Goal: Task Accomplishment & Management: Use online tool/utility

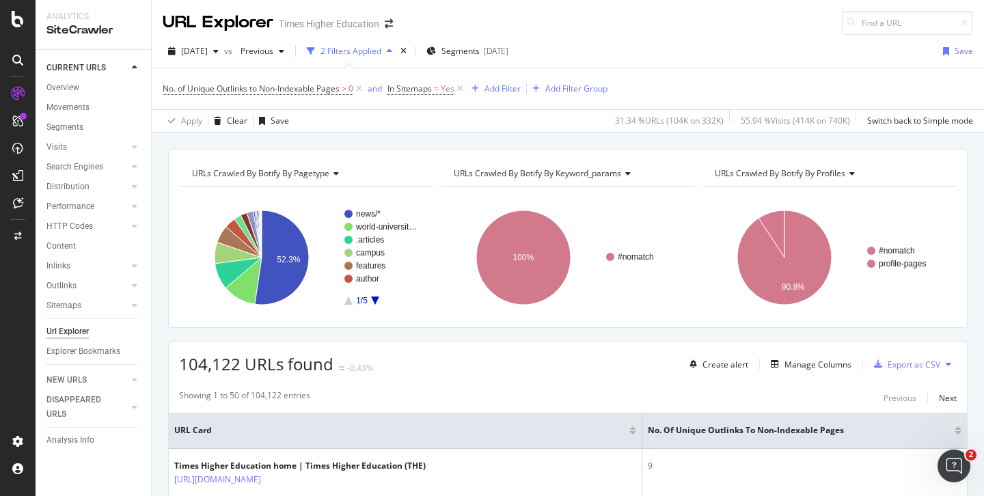
click at [629, 45] on div "[DATE] vs Previous 2 Filters Applied Segments [DATE] Save" at bounding box center [568, 53] width 832 height 27
click at [463, 89] on icon at bounding box center [460, 89] width 12 height 14
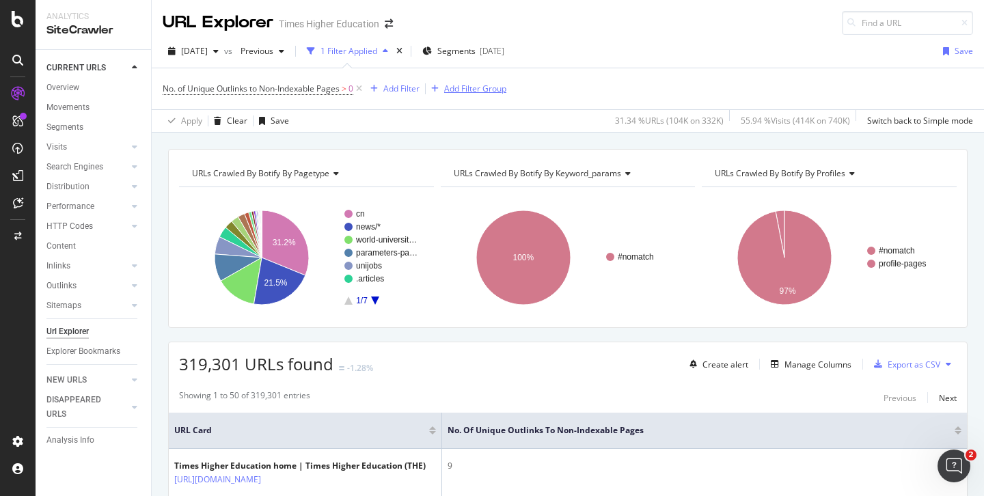
click at [361, 88] on icon at bounding box center [359, 89] width 12 height 14
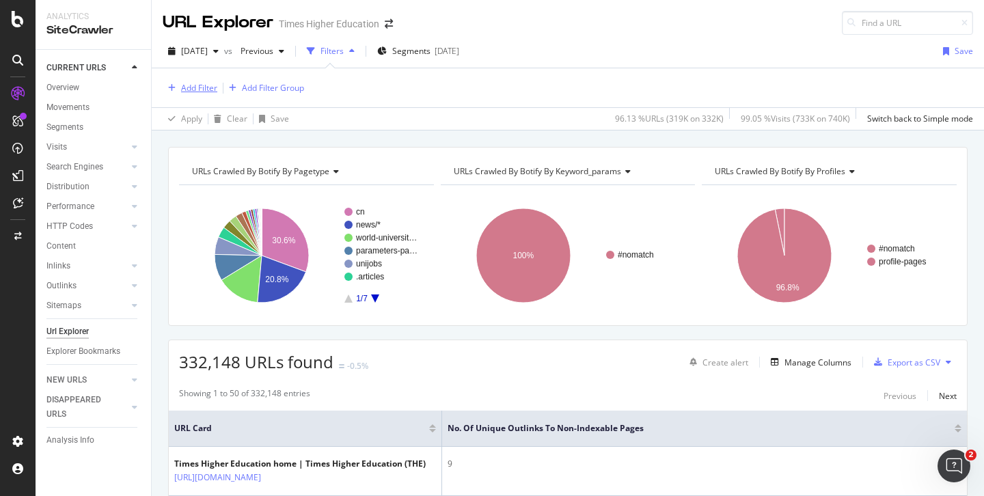
click at [197, 91] on div "Add Filter" at bounding box center [199, 88] width 36 height 12
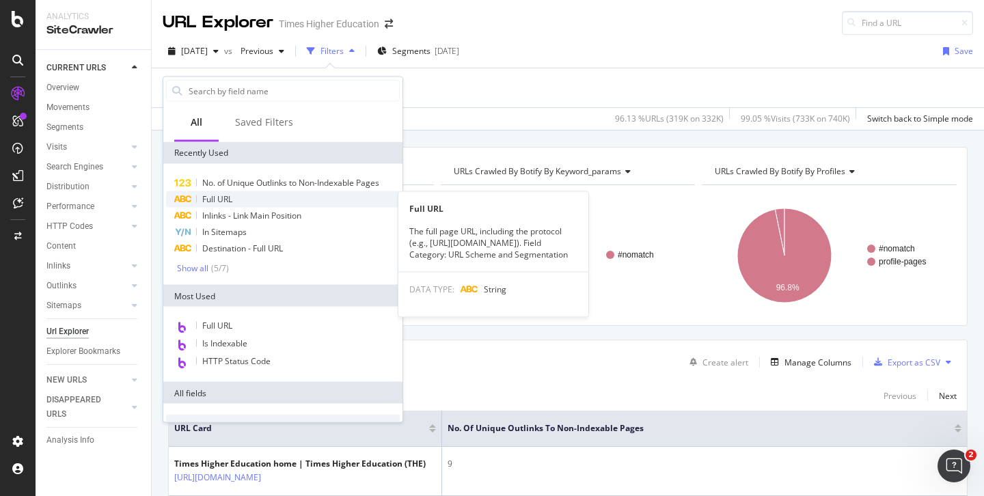
click at [215, 197] on span "Full URL" at bounding box center [217, 199] width 30 height 12
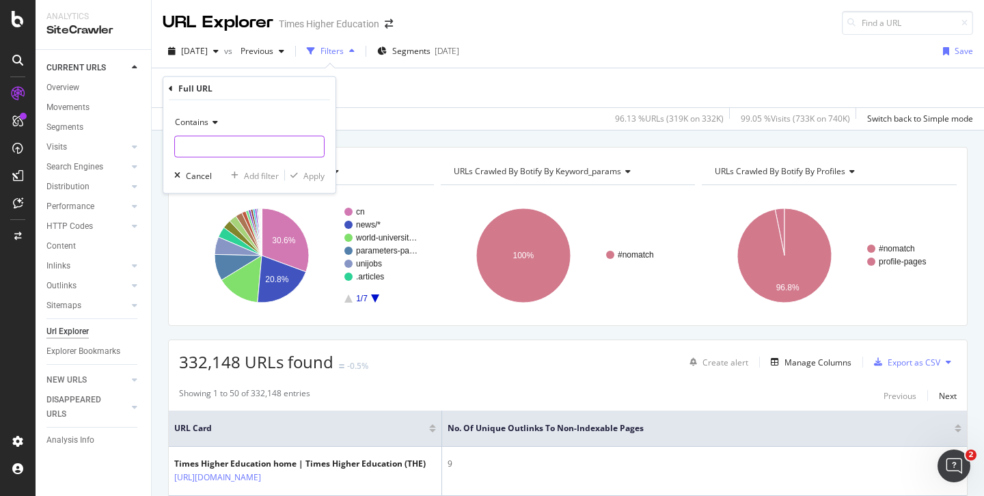
click at [195, 146] on input "text" at bounding box center [249, 147] width 149 height 22
paste input "[URL][DOMAIN_NAME]"
type input "[URL][DOMAIN_NAME]"
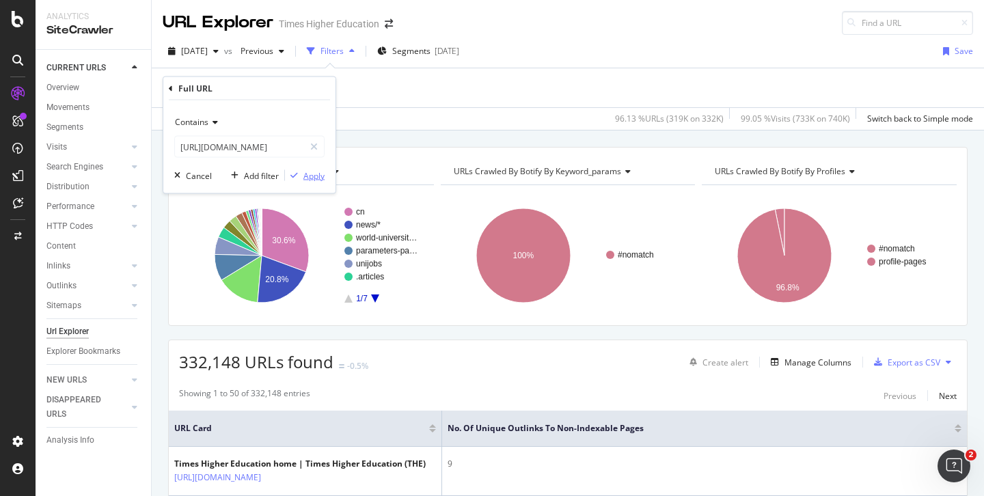
click at [316, 176] on div "Apply" at bounding box center [313, 175] width 21 height 12
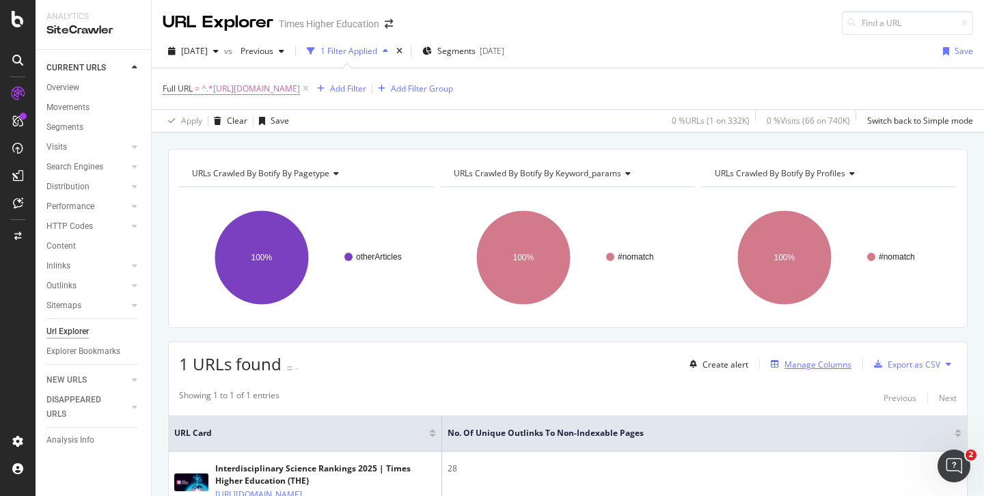
click at [817, 368] on div "Manage Columns" at bounding box center [817, 365] width 67 height 12
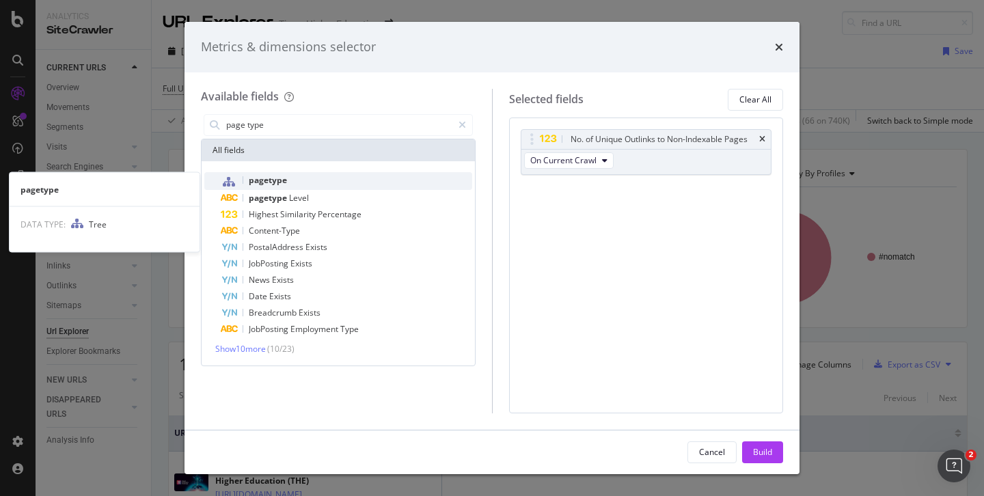
type input "page type"
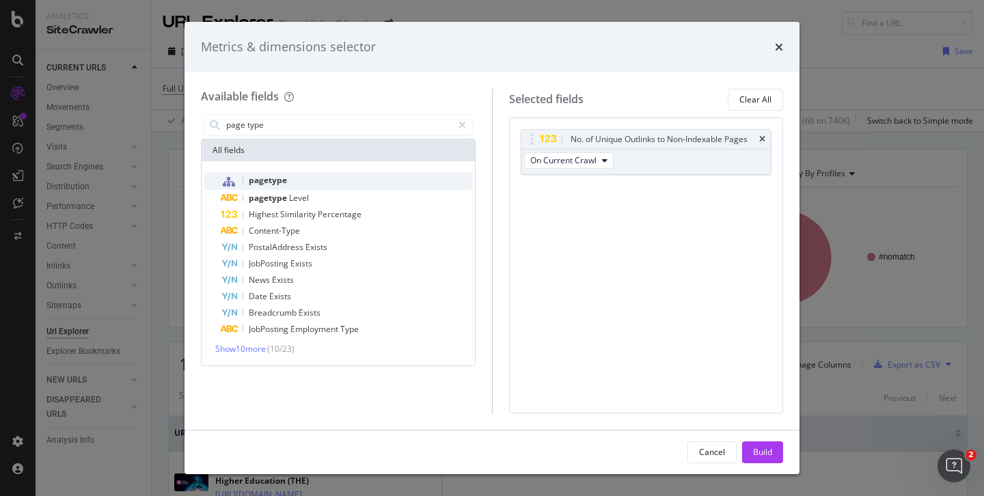
click at [276, 181] on span "pagetype" at bounding box center [268, 180] width 38 height 12
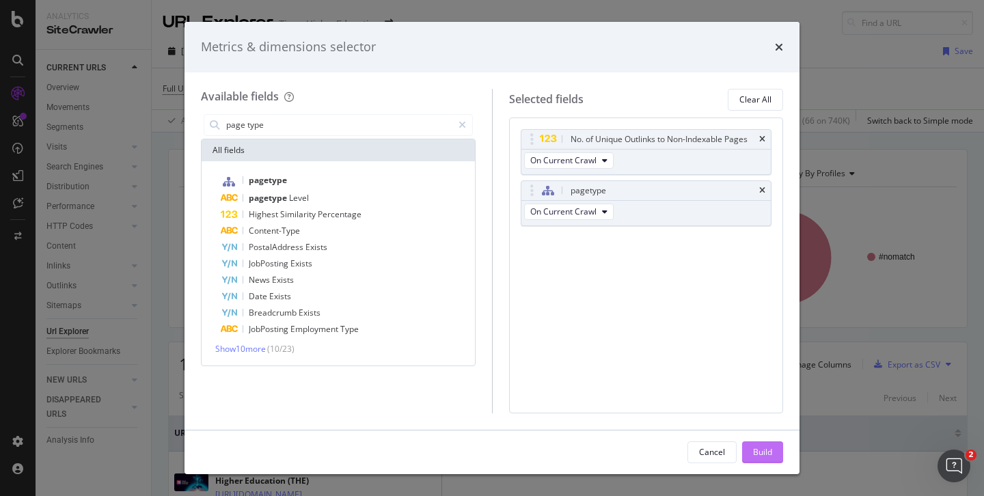
click at [758, 449] on div "Build" at bounding box center [762, 452] width 19 height 12
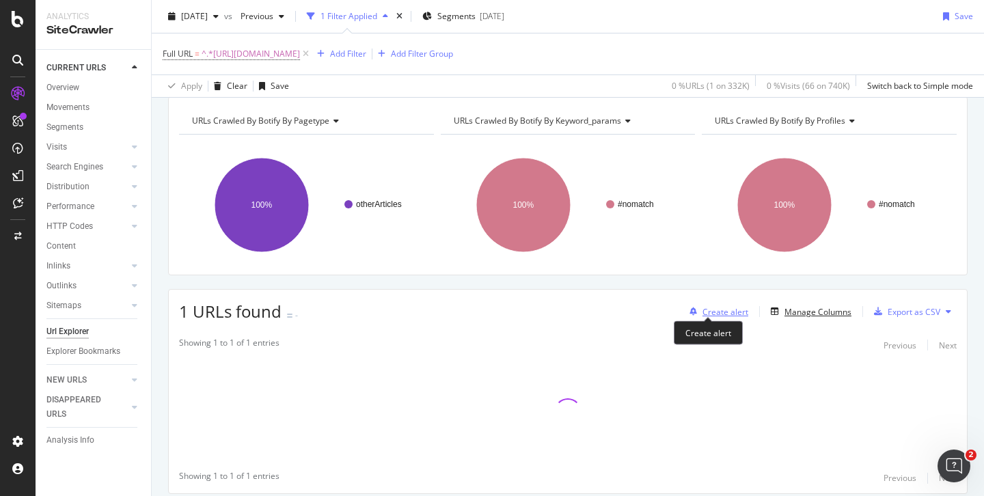
scroll to position [60, 0]
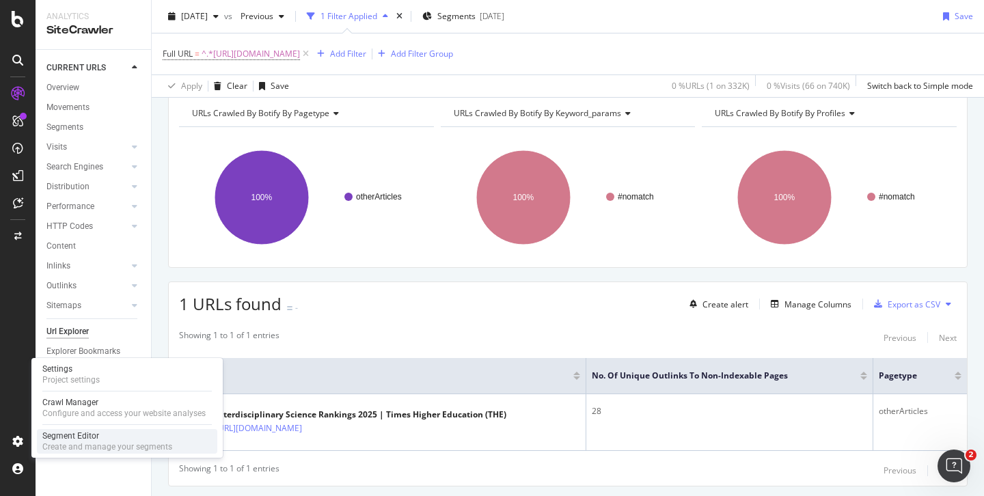
click at [57, 443] on div "Create and manage your segments" at bounding box center [107, 446] width 130 height 11
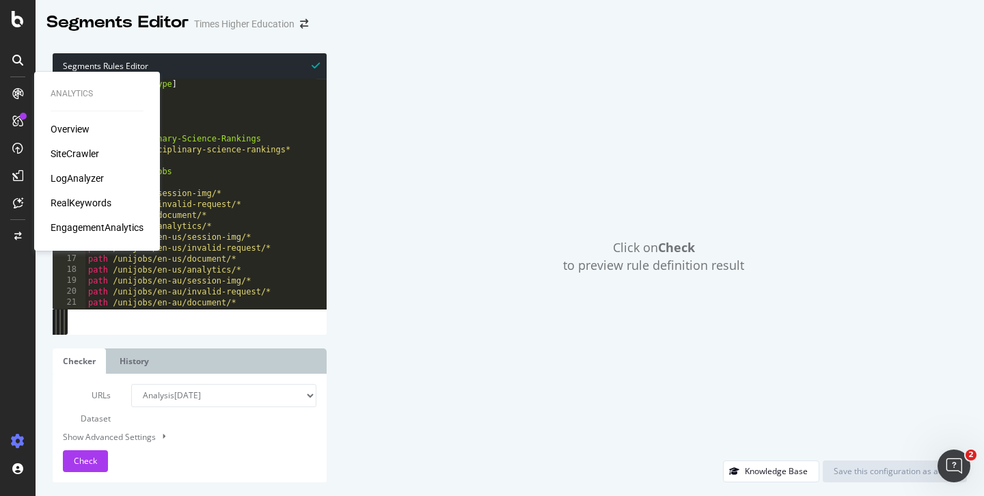
click at [70, 154] on div "SiteCrawler" at bounding box center [75, 154] width 49 height 14
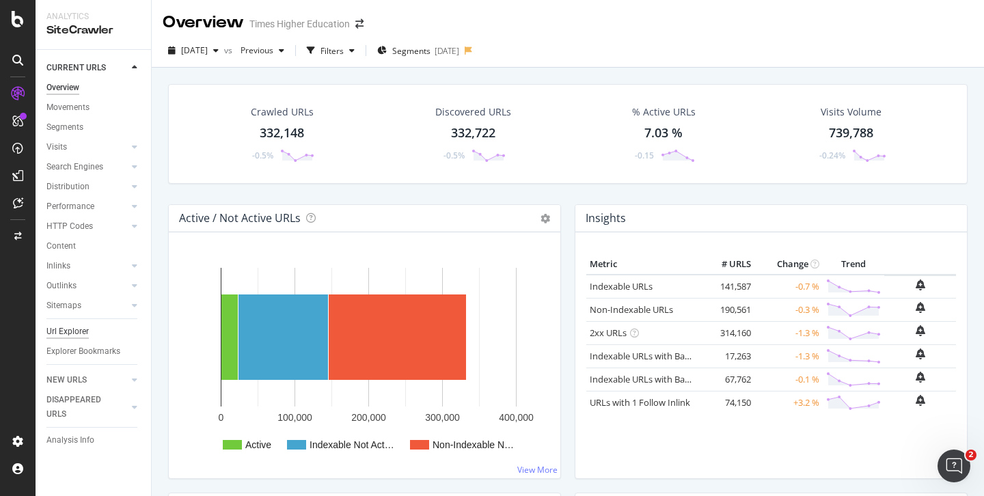
click at [73, 331] on div "Url Explorer" at bounding box center [67, 332] width 42 height 14
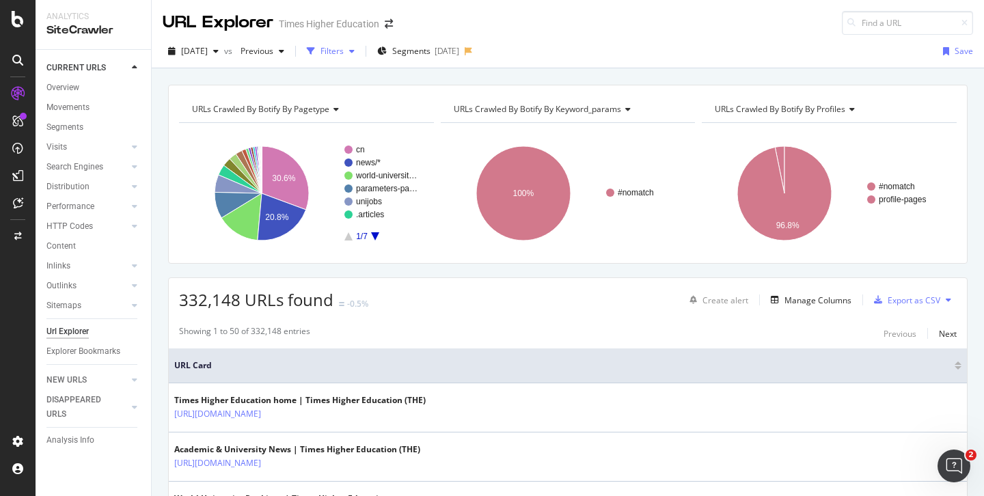
click at [344, 49] on div "Filters" at bounding box center [331, 51] width 23 height 12
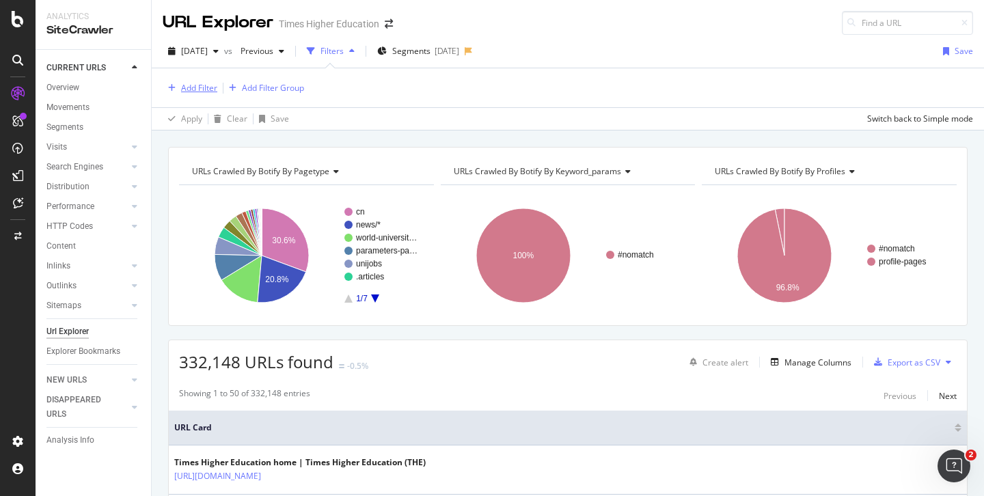
click at [204, 90] on div "Add Filter" at bounding box center [199, 88] width 36 height 12
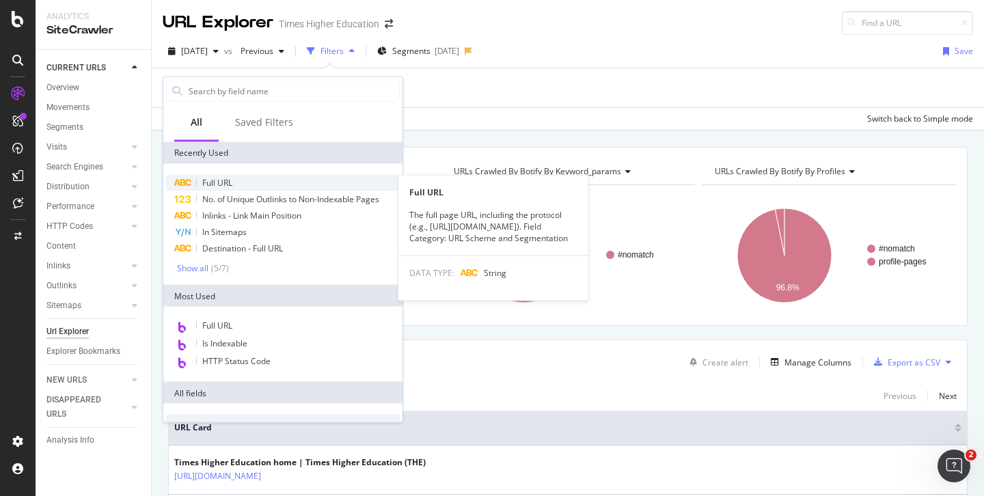
click at [217, 186] on span "Full URL" at bounding box center [217, 183] width 30 height 12
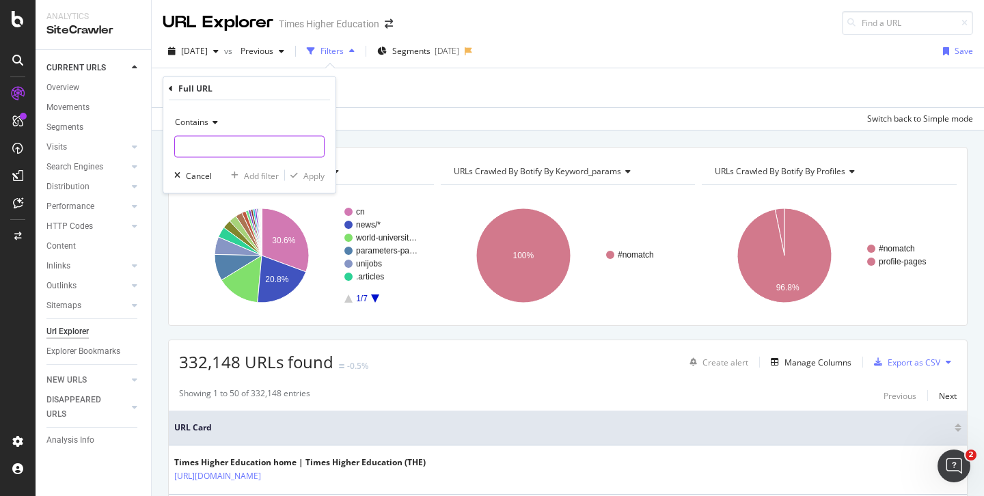
click at [206, 146] on input "text" at bounding box center [249, 147] width 149 height 22
paste input "sub-saharan-africa-university-rankings"
type input "sub-saharan-africa-university-rankings"
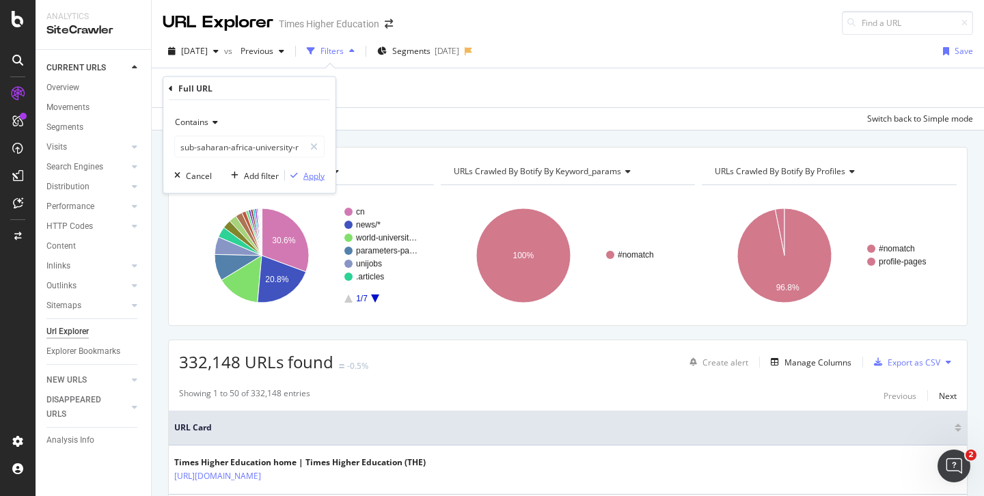
click at [316, 175] on div "Apply" at bounding box center [313, 175] width 21 height 12
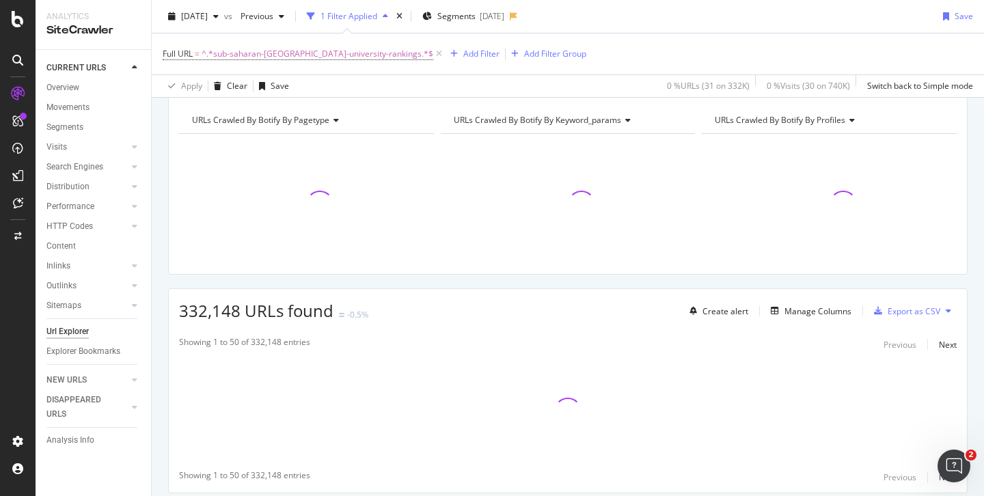
scroll to position [55, 0]
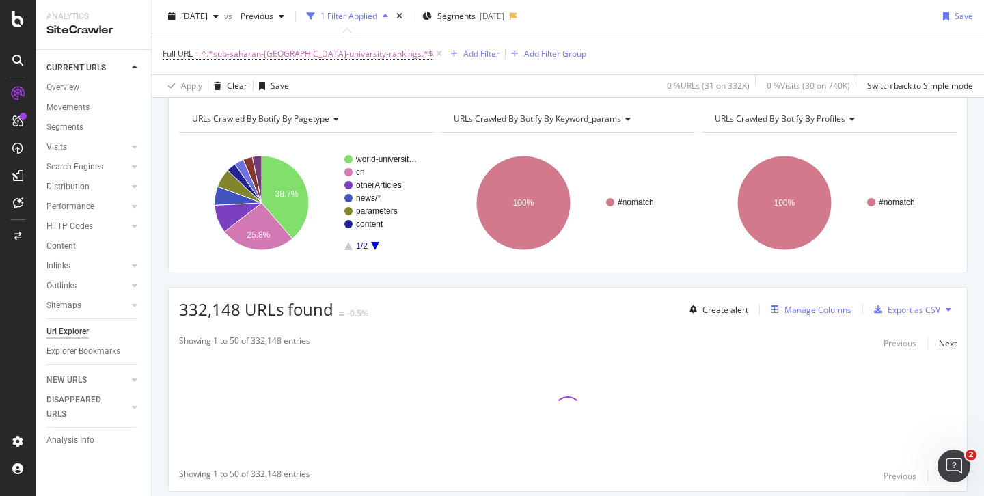
click at [808, 311] on div "Manage Columns" at bounding box center [817, 310] width 67 height 12
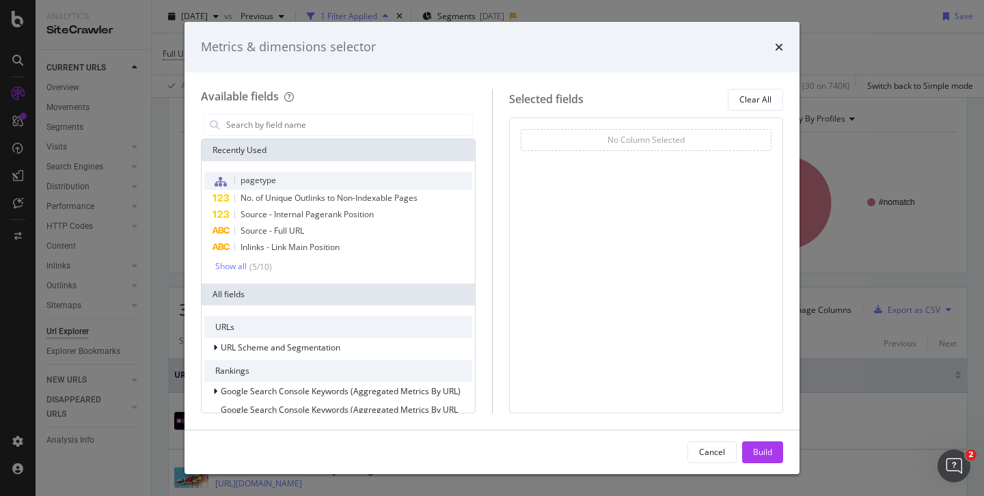
click at [258, 180] on span "pagetype" at bounding box center [259, 180] width 36 height 12
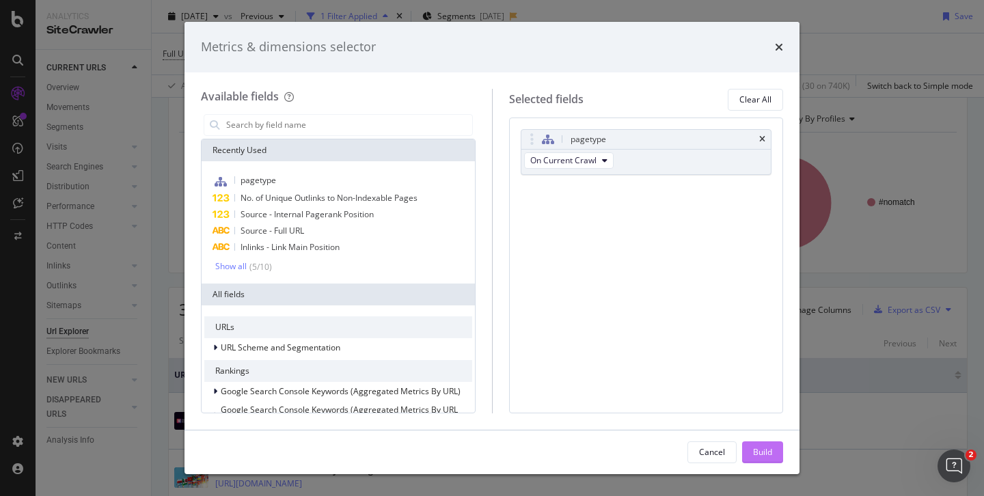
click at [768, 449] on div "Build" at bounding box center [762, 452] width 19 height 12
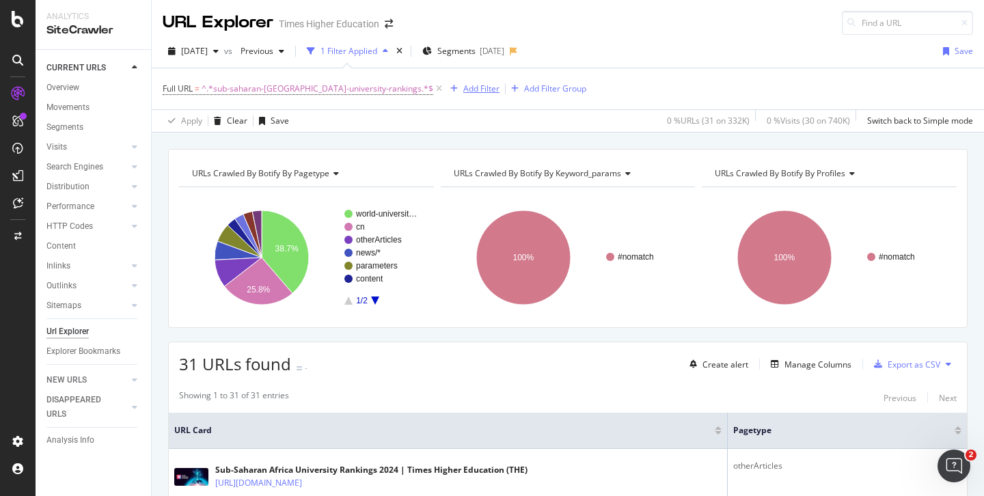
click at [463, 92] on div "Add Filter" at bounding box center [481, 89] width 36 height 12
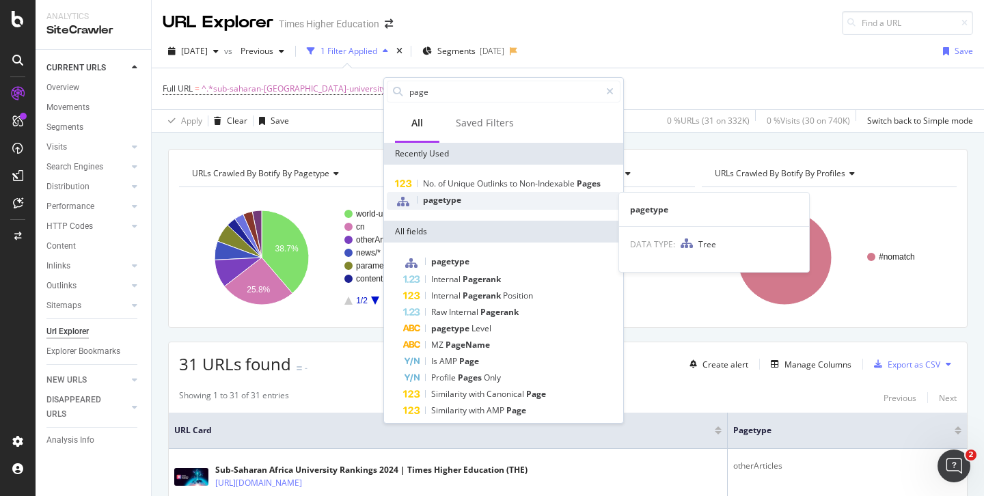
type input "page"
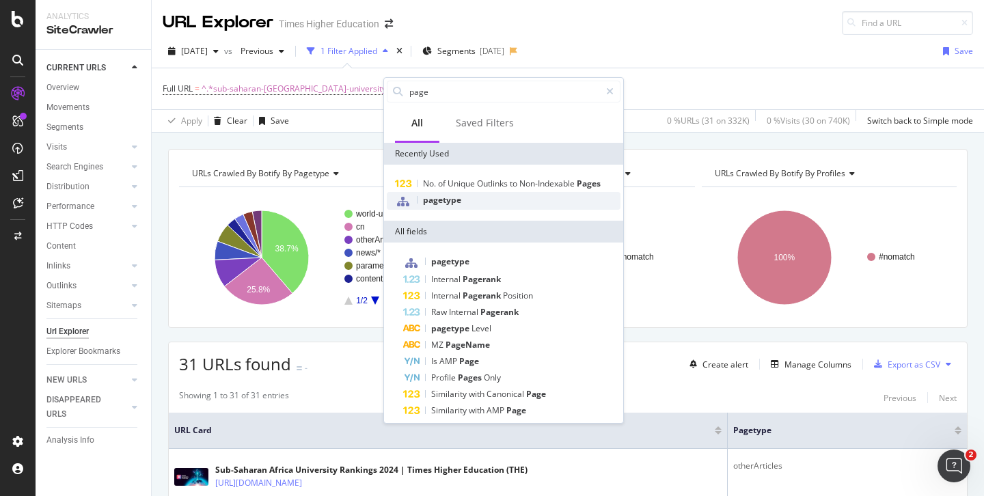
click at [435, 197] on span "pagetype" at bounding box center [442, 200] width 38 height 12
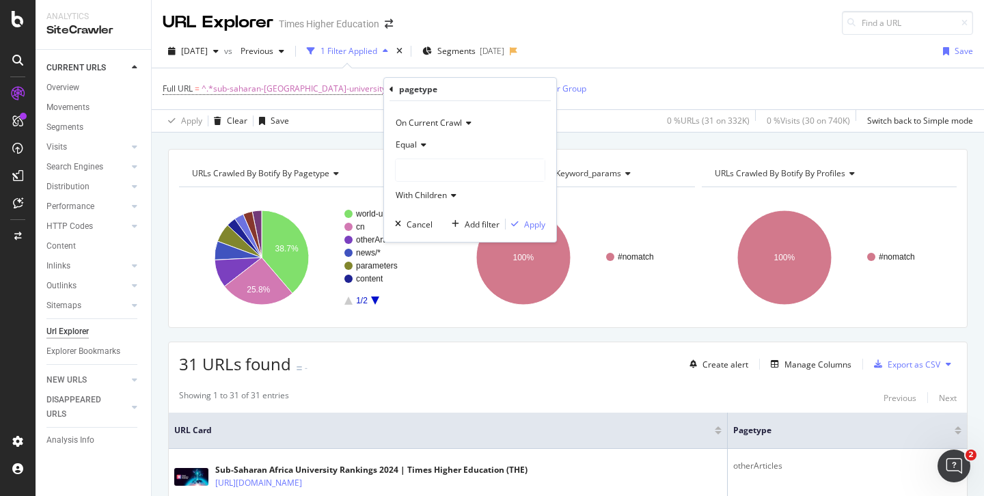
click at [419, 180] on div at bounding box center [470, 170] width 149 height 22
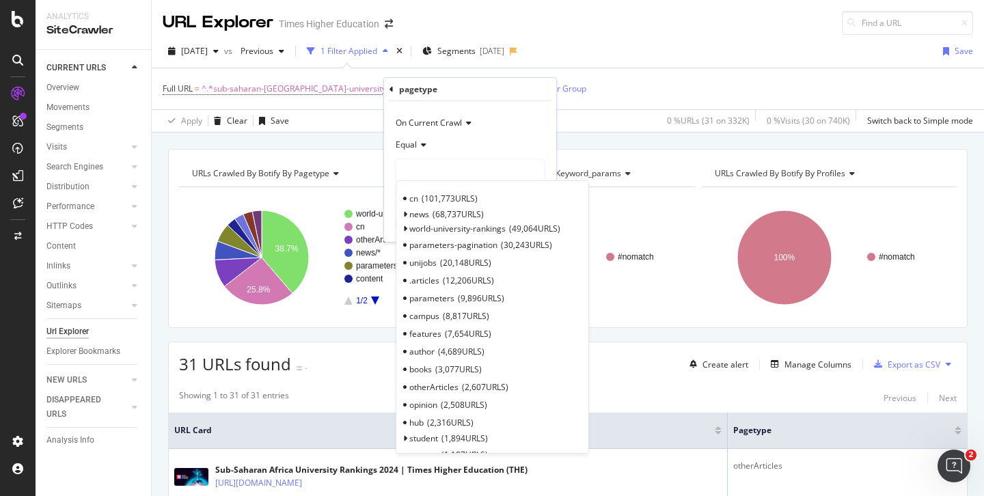
click at [415, 169] on div at bounding box center [470, 170] width 149 height 22
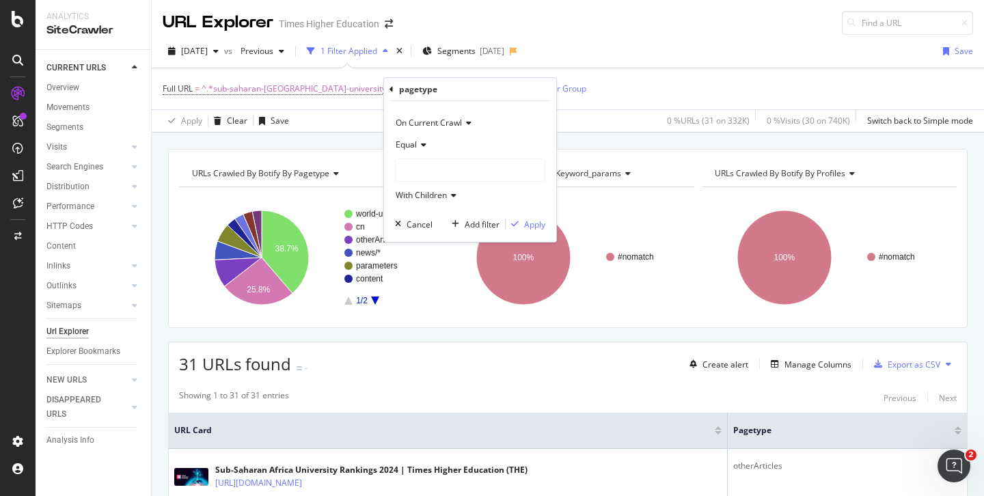
click at [414, 169] on div at bounding box center [470, 170] width 149 height 22
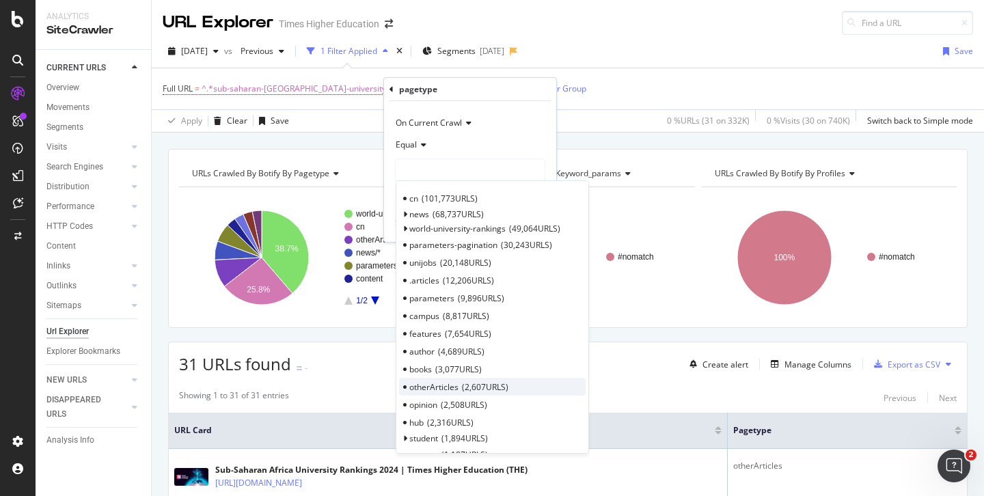
click at [423, 388] on span "otherArticles" at bounding box center [433, 387] width 49 height 12
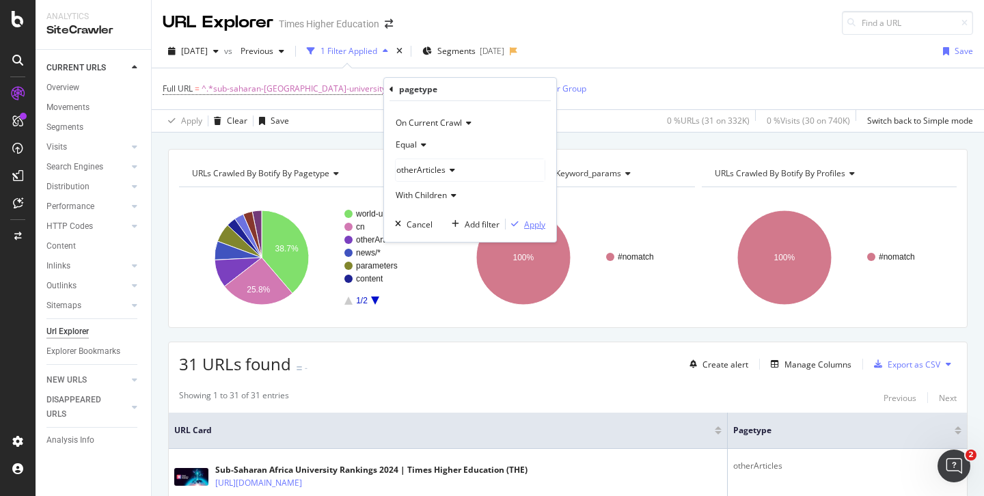
click at [530, 223] on div "Apply" at bounding box center [534, 225] width 21 height 12
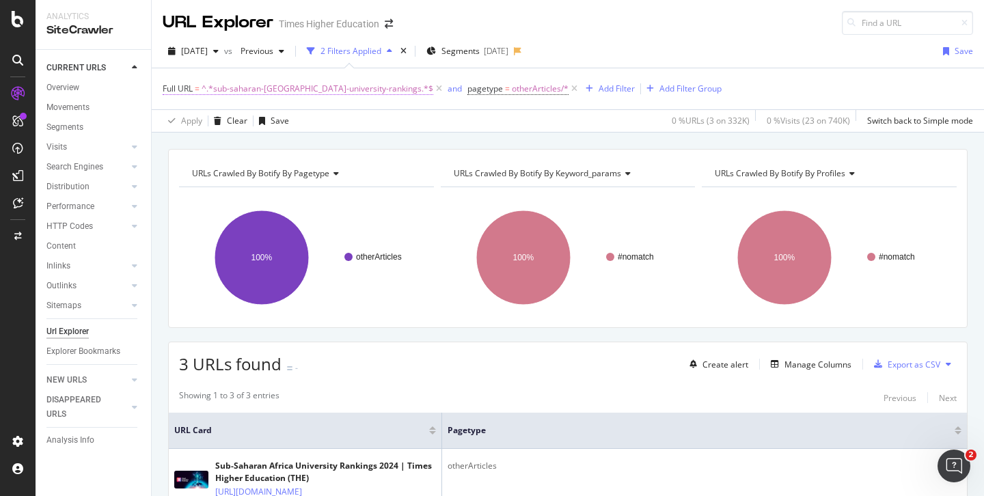
click at [327, 90] on span "^.*sub-saharan-[GEOGRAPHIC_DATA]-university-rankings.*$" at bounding box center [318, 88] width 232 height 19
click at [599, 89] on div "Add Filter" at bounding box center [617, 89] width 36 height 12
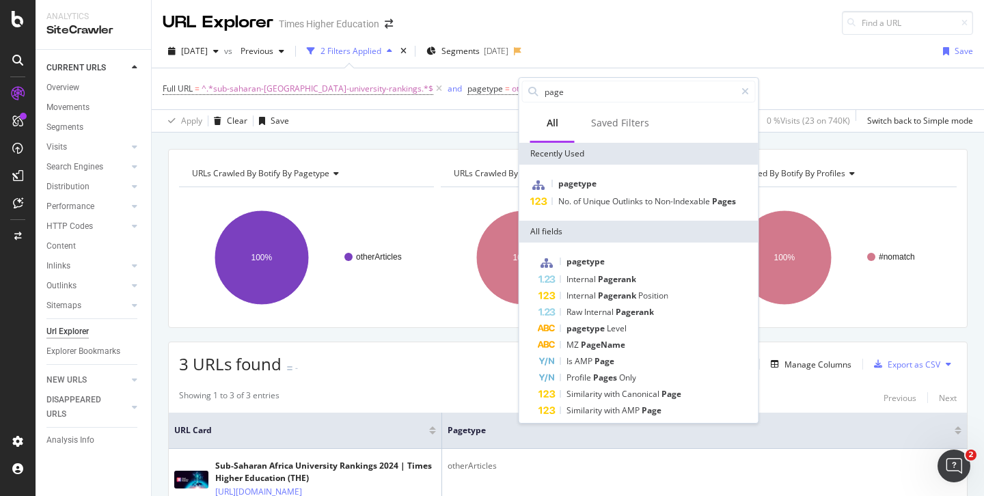
click at [476, 120] on div "Apply Clear Save 0 % URLs ( 3 on 332K ) 0 % Visits ( 23 on 740K ) Switch back t…" at bounding box center [568, 120] width 832 height 23
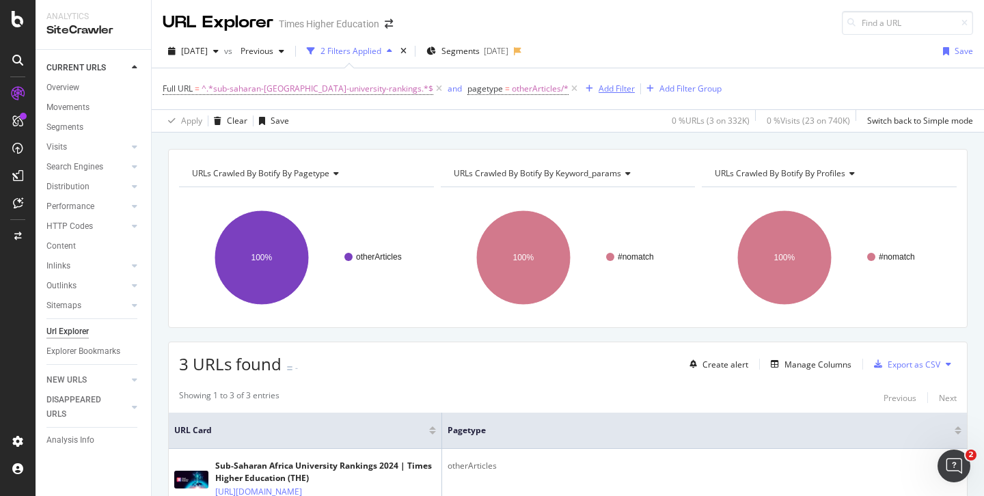
click at [599, 90] on div "Add Filter" at bounding box center [617, 89] width 36 height 12
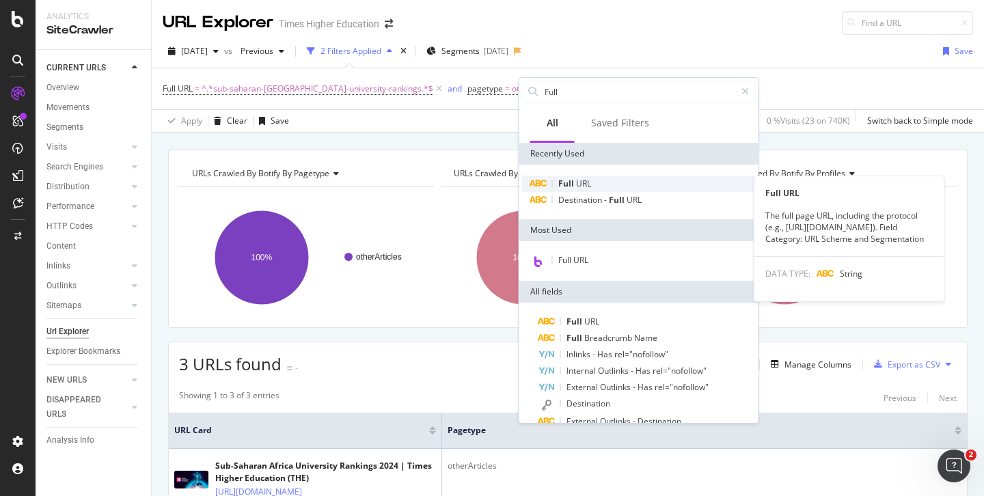
type input "Full"
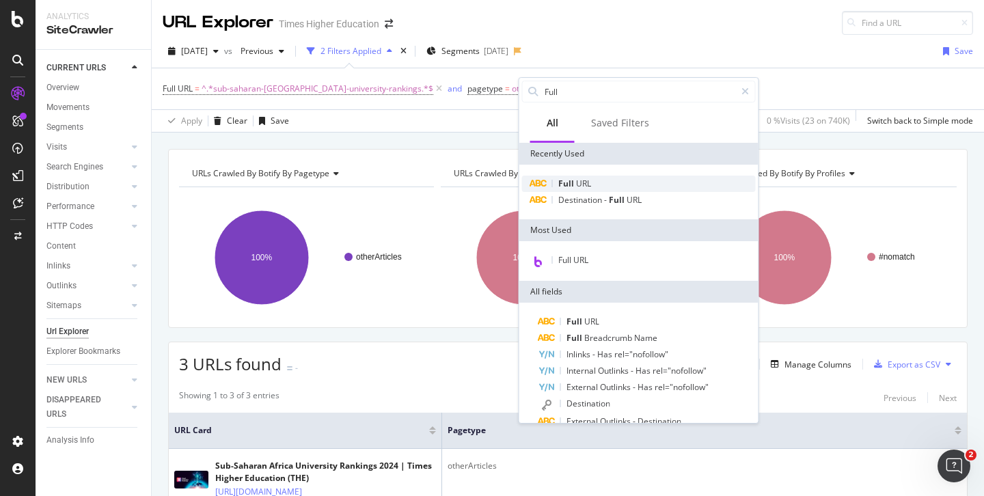
click at [569, 186] on span "Full" at bounding box center [567, 184] width 18 height 12
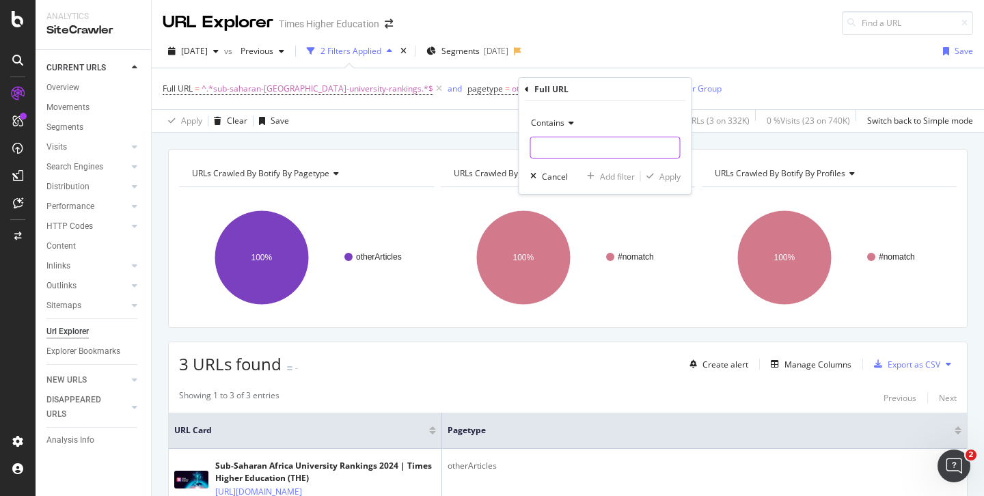
click at [565, 146] on input "text" at bounding box center [605, 148] width 149 height 22
click at [540, 152] on input "text" at bounding box center [605, 148] width 149 height 22
paste input "[URL][DOMAIN_NAME]"
type input "[URL][DOMAIN_NAME]"
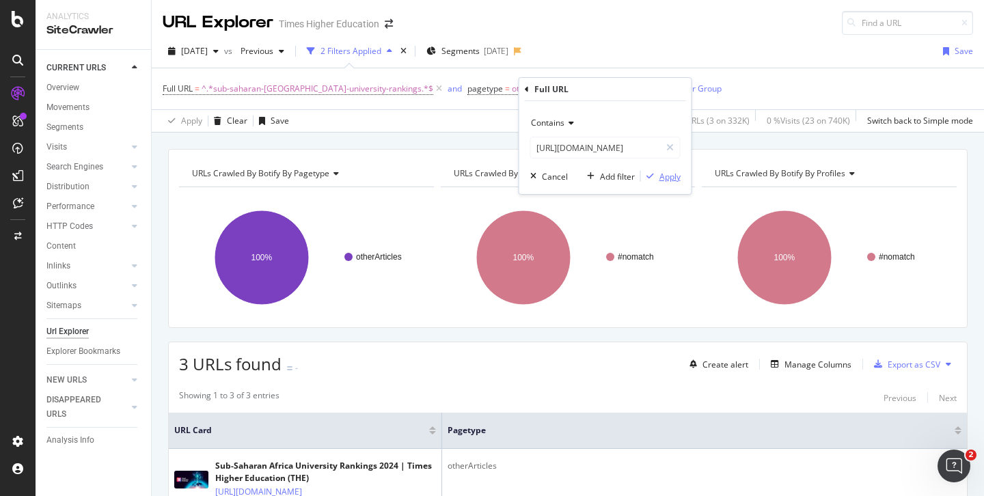
click at [665, 178] on div "Apply" at bounding box center [669, 177] width 21 height 12
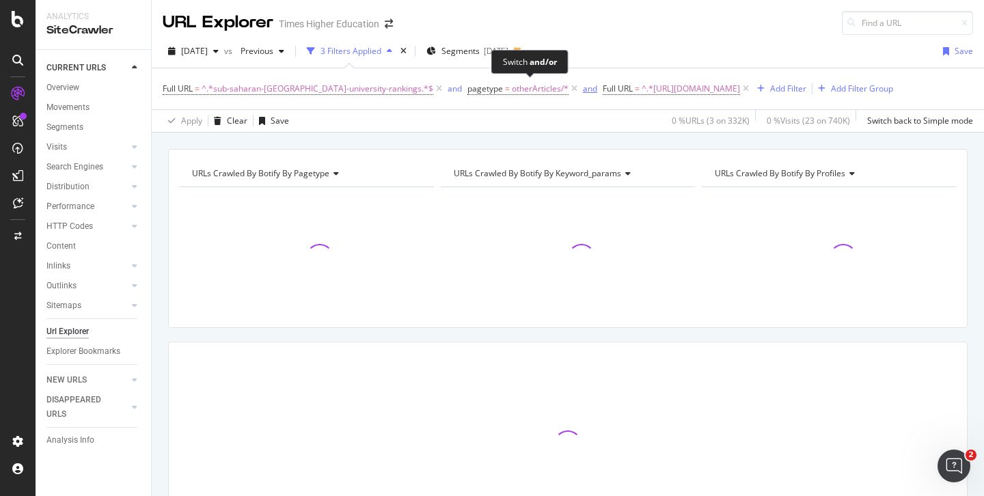
click at [583, 91] on div "and" at bounding box center [590, 89] width 14 height 12
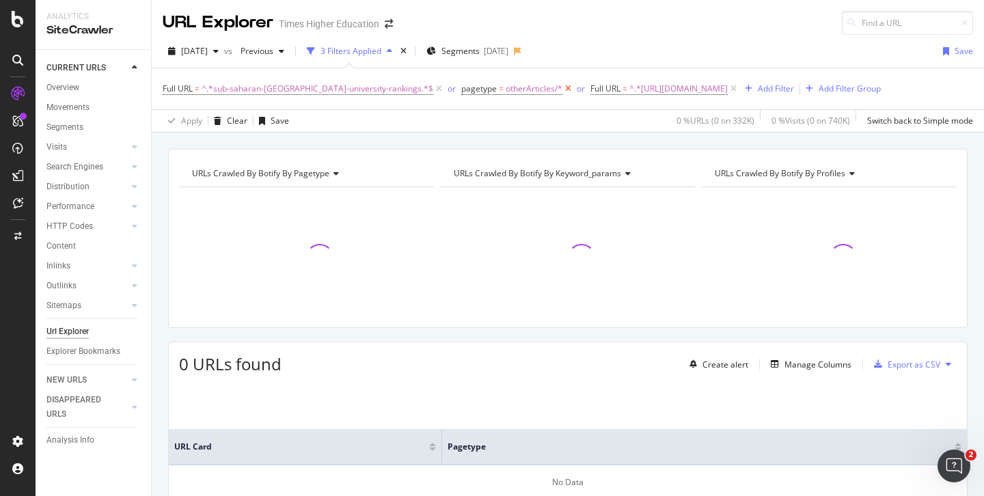
click at [562, 90] on icon at bounding box center [568, 89] width 12 height 14
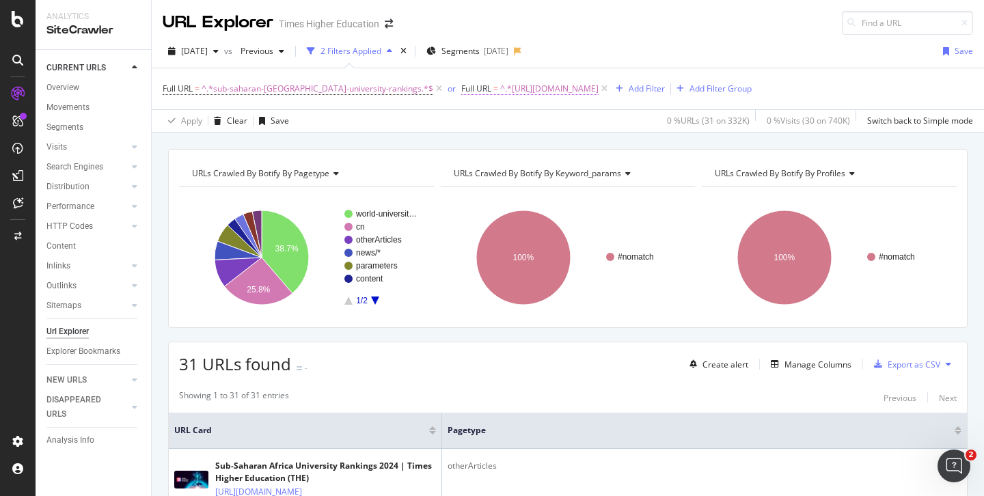
click at [555, 93] on span "^.*[URL][DOMAIN_NAME]" at bounding box center [549, 88] width 98 height 19
click at [593, 39] on div "[DATE] vs Previous 2 Filters Applied Segments [DATE] Save Full URL = ^.*sub-sah…" at bounding box center [568, 84] width 832 height 98
click at [433, 90] on icon at bounding box center [439, 89] width 12 height 14
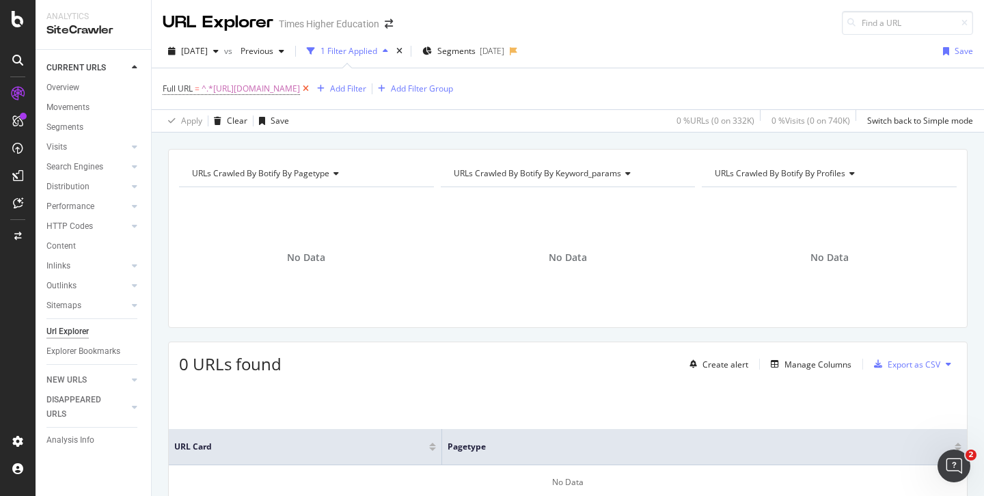
click at [312, 90] on icon at bounding box center [306, 89] width 12 height 14
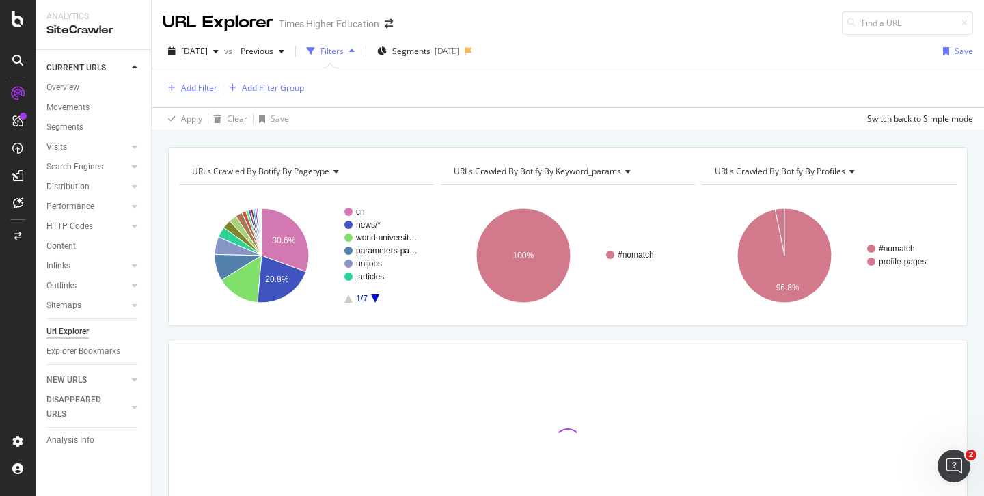
click at [197, 87] on div "Add Filter" at bounding box center [199, 88] width 36 height 12
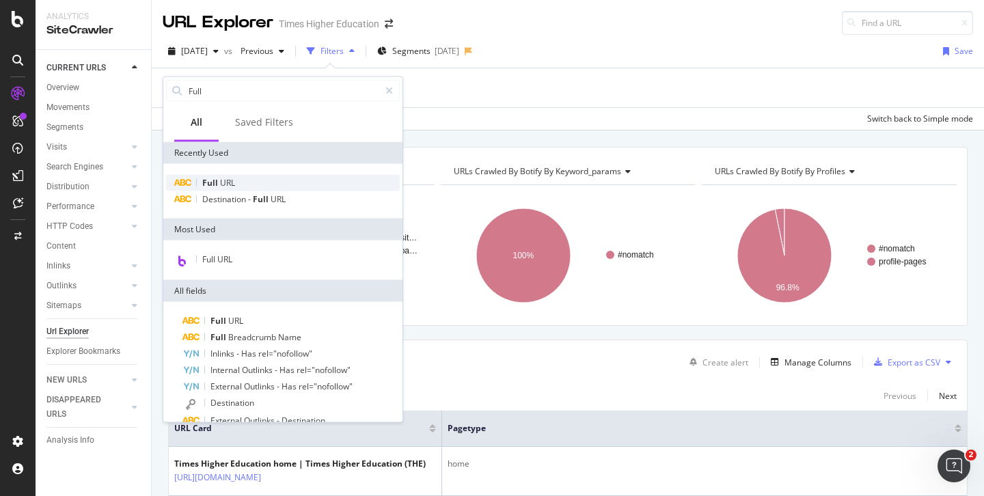
click at [216, 182] on span "Full" at bounding box center [211, 183] width 18 height 12
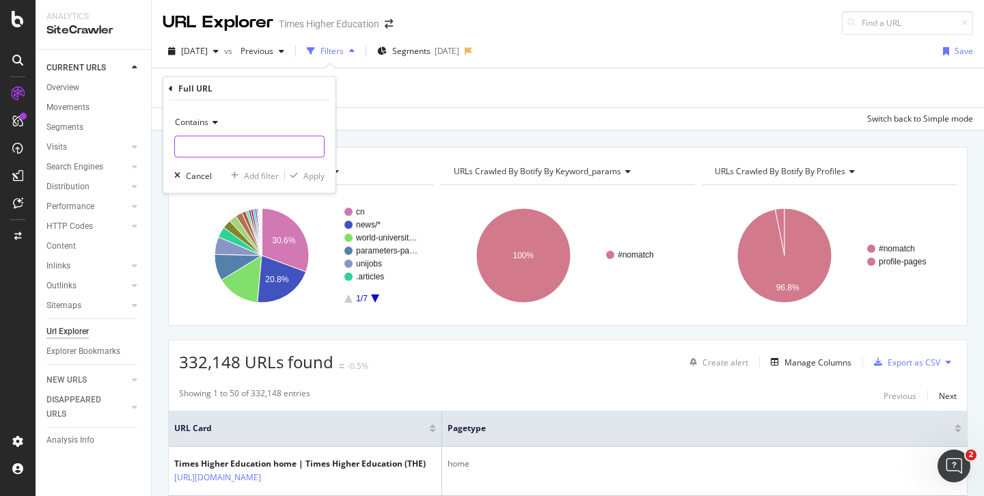
click at [195, 146] on input "text" at bounding box center [249, 147] width 149 height 22
paste input "[URL][DOMAIN_NAME]"
type input "[URL][DOMAIN_NAME]"
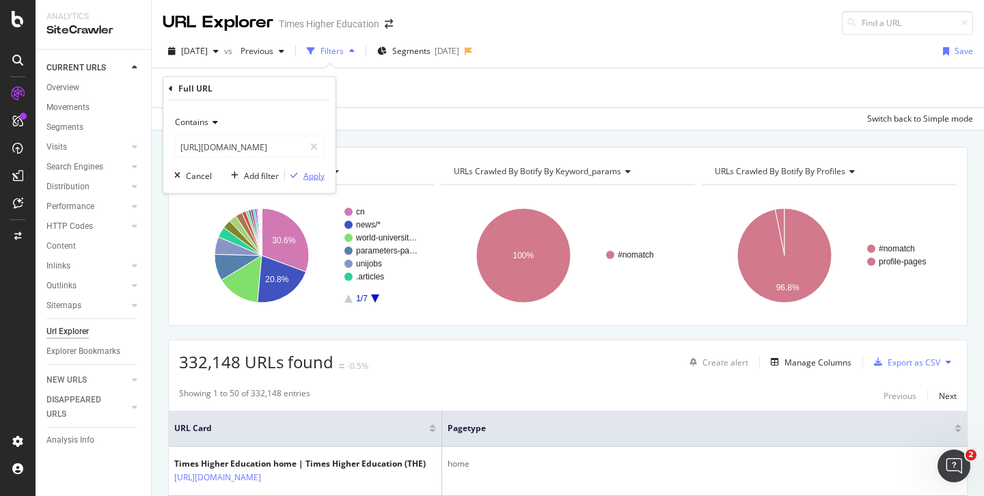
click at [318, 172] on div "Apply" at bounding box center [313, 175] width 21 height 12
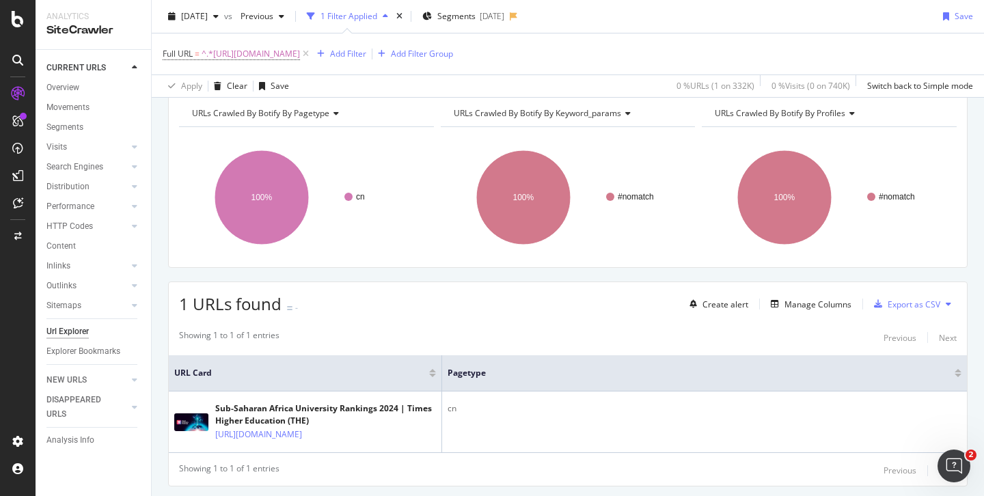
scroll to position [107, 0]
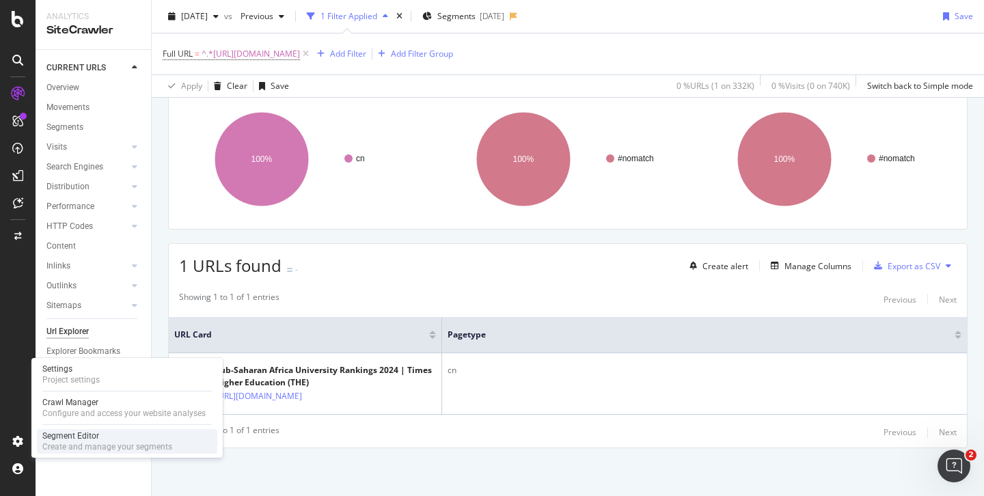
click at [67, 434] on div "Segment Editor" at bounding box center [107, 435] width 130 height 11
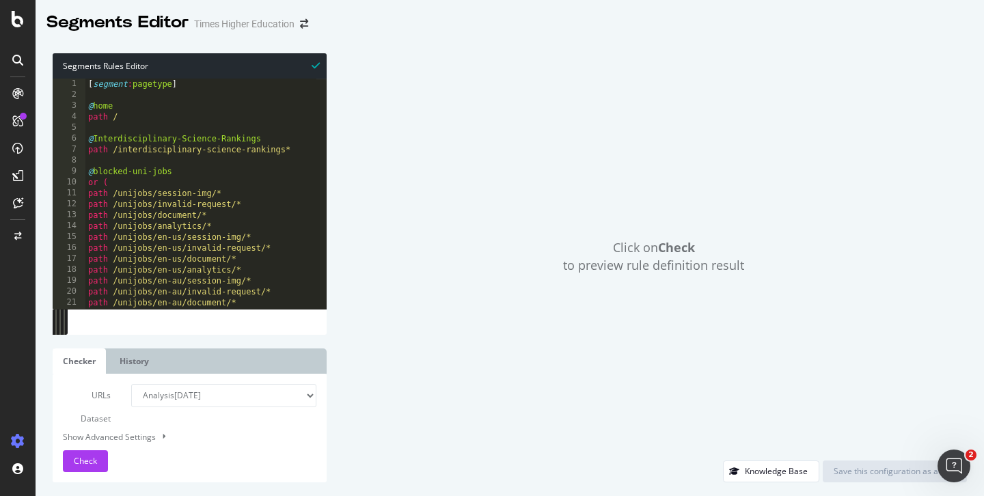
type textarea "path /interdisciplinary-science-rankings*"
click at [292, 153] on div "[ segment : pagetype ] @ home path / @ Interdisciplinary-Science-Rankings path …" at bounding box center [434, 200] width 699 height 242
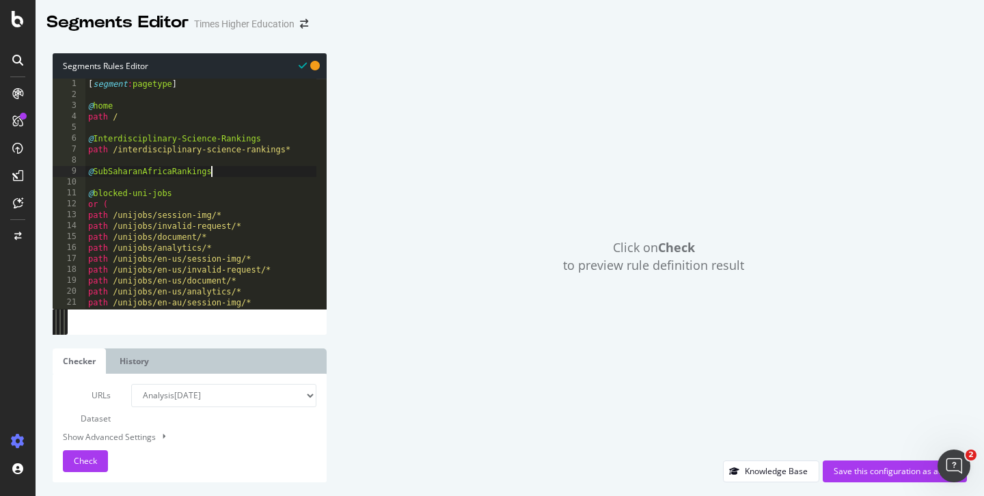
scroll to position [0, 10]
click at [170, 174] on div "[ segment : pagetype ] @ home path / @ Interdisciplinary-Science-Rankings path …" at bounding box center [434, 200] width 699 height 242
type textarea "@SubSaharanAfrica-Rankings"
click at [221, 175] on div "[ segment : pagetype ] @ home path / @ Interdisciplinary-Science-Rankings path …" at bounding box center [434, 200] width 699 height 242
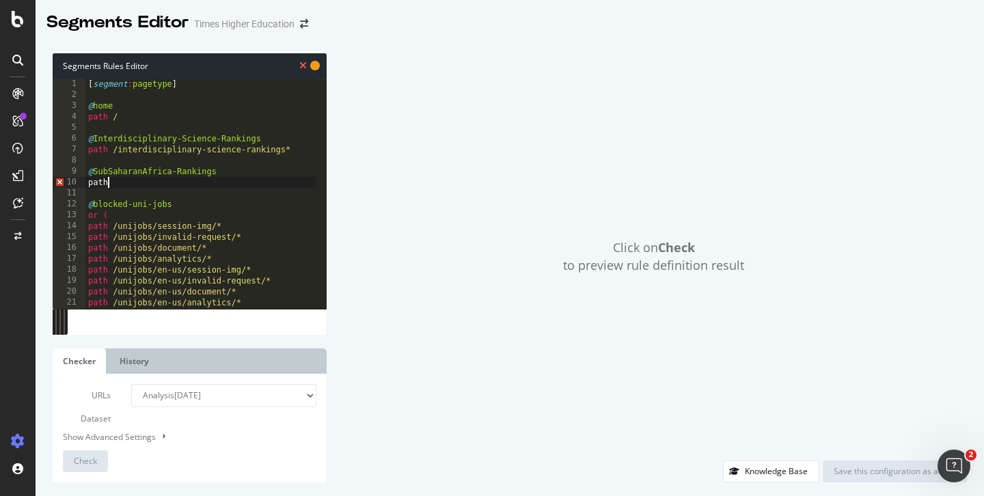
scroll to position [0, 1]
paste textarea "[URL][DOMAIN_NAME]"
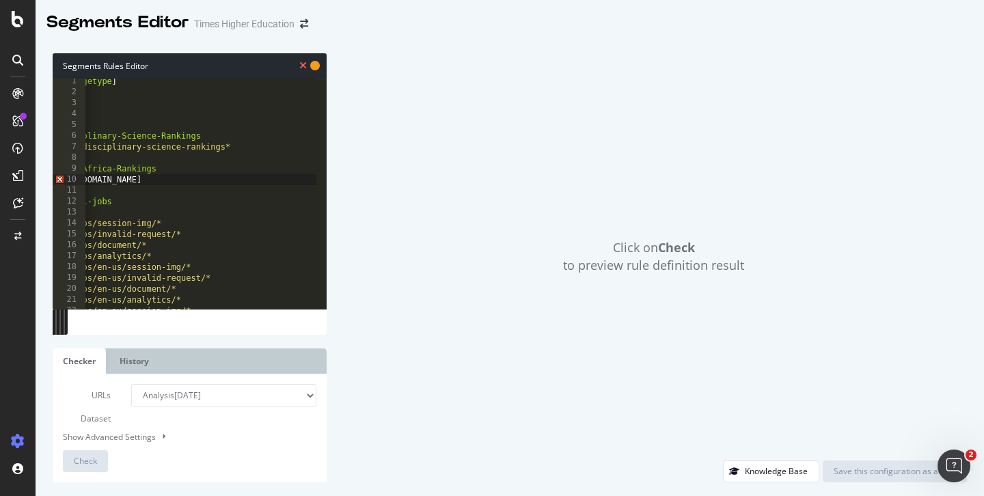
scroll to position [0, 0]
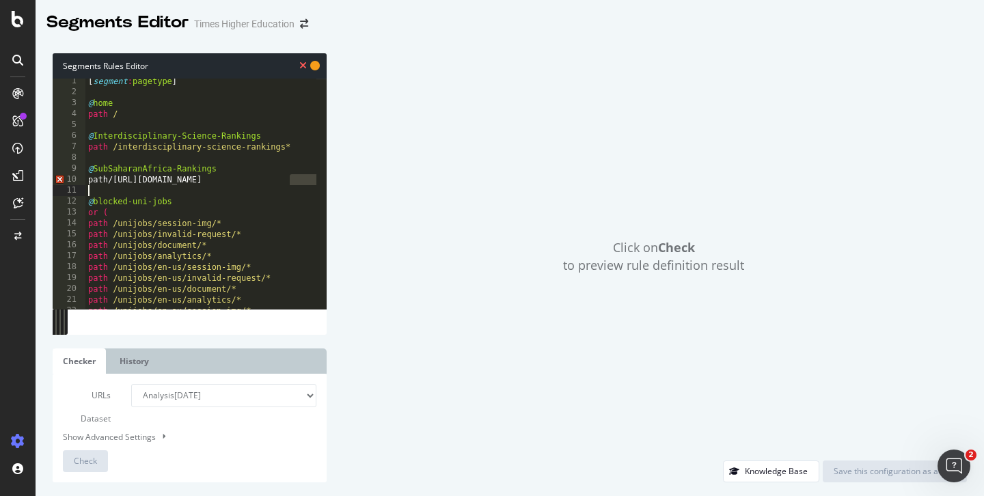
drag, startPoint x: 290, startPoint y: 181, endPoint x: 118, endPoint y: 186, distance: 172.9
click at [118, 186] on div "[ segment : pagetype ] @ home path / @ Interdisciplinary-Science-Rankings path …" at bounding box center [434, 197] width 699 height 242
drag, startPoint x: 114, startPoint y: 182, endPoint x: 290, endPoint y: 184, distance: 176.3
click at [290, 184] on div "[ segment : pagetype ] @ home path / @ Interdisciplinary-Science-Rankings path …" at bounding box center [434, 197] width 699 height 242
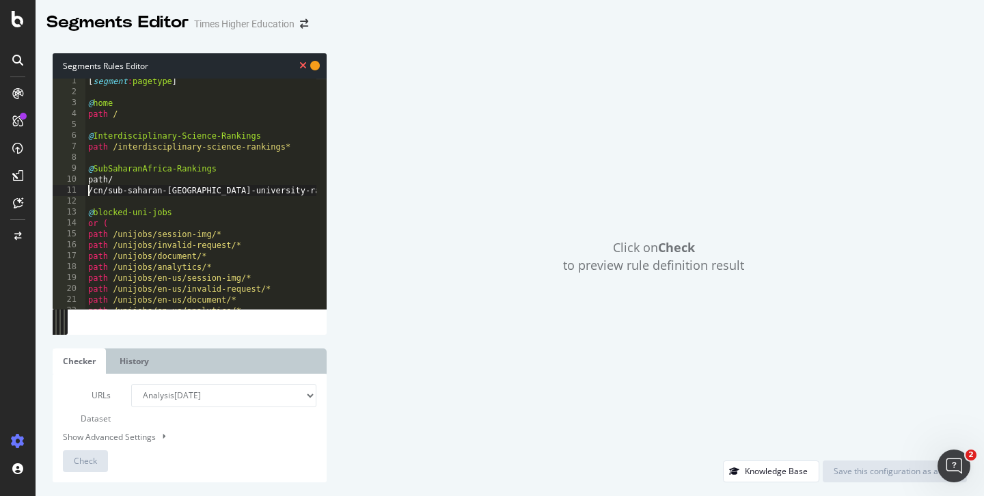
scroll to position [0, 1]
click at [148, 178] on div "[ segment : pagetype ] @ home path / @ Interdisciplinary-Science-Rankings path …" at bounding box center [434, 197] width 699 height 242
drag, startPoint x: 298, startPoint y: 196, endPoint x: 109, endPoint y: 196, distance: 189.3
click at [109, 195] on div "[ segment : pagetype ] @ home path / @ Interdisciplinary-Science-Rankings path …" at bounding box center [434, 197] width 699 height 242
click at [126, 181] on div "[ segment : pagetype ] @ home path / @ Interdisciplinary-Science-Rankings path …" at bounding box center [434, 197] width 699 height 242
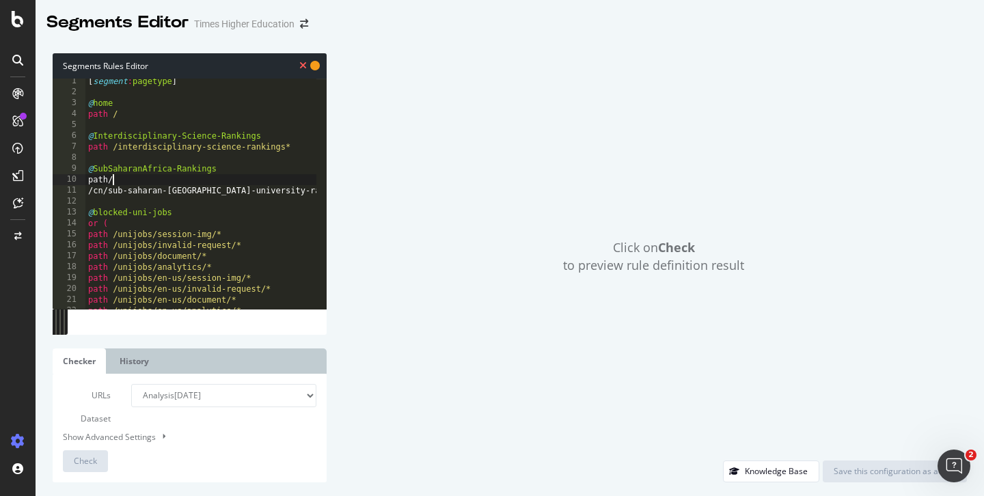
paste textarea "sub-saharan-africa-university-rankings"
click at [298, 194] on div "[ segment : pagetype ] @ home path / @ Interdisciplinary-Science-Rankings path …" at bounding box center [434, 197] width 699 height 242
type textarea "/cn/sub-saharan-[GEOGRAPHIC_DATA]-university-rankings"
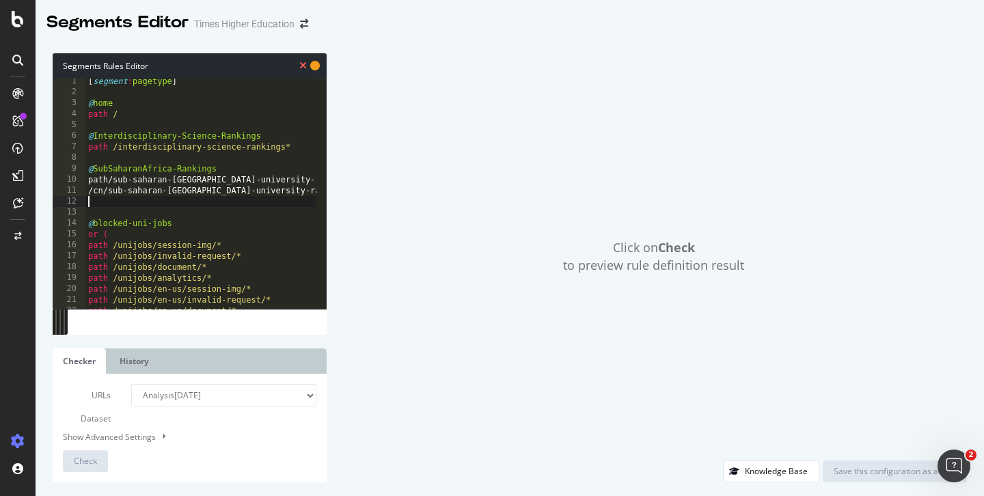
scroll to position [0, 0]
paste textarea "/cn/2023/sub-saharan-[GEOGRAPHIC_DATA]-university-rankings"
click at [303, 182] on div "[ segment : pagetype ] @ home path / @ Interdisciplinary-Science-Rankings path …" at bounding box center [434, 199] width 699 height 242
type textarea "path/sub-saharan-[GEOGRAPHIC_DATA]-university-rankings"
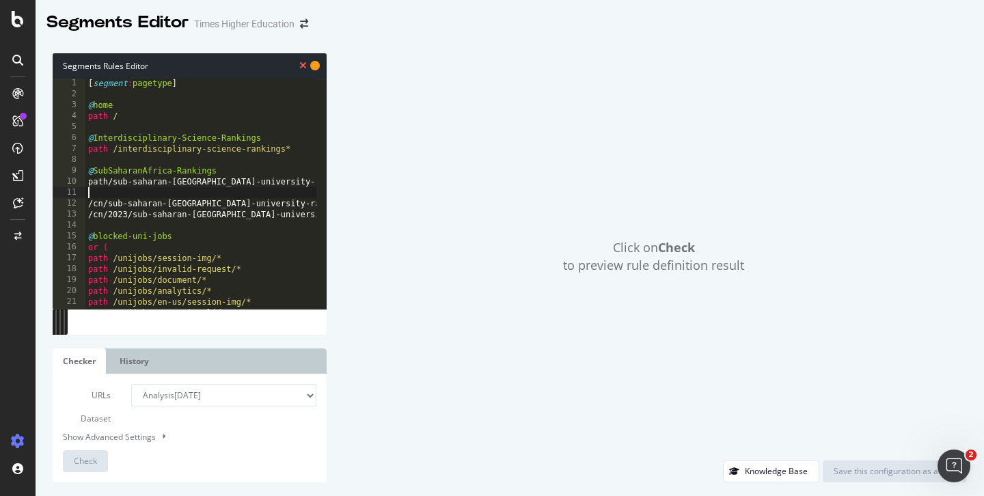
paste textarea "/2023/sub-saharan-[GEOGRAPHIC_DATA]-university-rankings"
drag, startPoint x: 110, startPoint y: 185, endPoint x: 301, endPoint y: 184, distance: 191.3
click at [301, 184] on div "[ segment : pagetype ] @ home path / @ Interdisciplinary-Science-Rankings path …" at bounding box center [434, 199] width 699 height 242
click at [90, 195] on div "[ segment : pagetype ] @ home path / @ Interdisciplinary-Science-Rankings path …" at bounding box center [434, 199] width 699 height 242
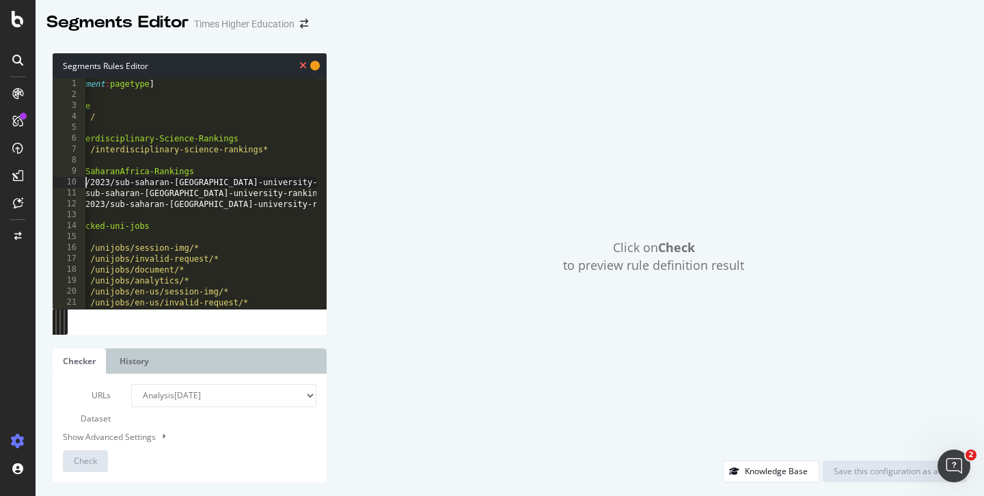
scroll to position [0, 38]
click at [288, 207] on div "[ segment : pagetype ] @ home path / @ Interdisciplinary-Science-Rankings path …" at bounding box center [396, 200] width 699 height 242
click at [292, 189] on div "[ segment : pagetype ] @ home path / @ Interdisciplinary-Science-Rankings path …" at bounding box center [396, 200] width 699 height 242
click at [291, 186] on div "[ segment : pagetype ] @ home path / @ Interdisciplinary-Science-Rankings path …" at bounding box center [396, 200] width 699 height 242
type textarea "path/2023/sub-saharan-[GEOGRAPHIC_DATA]-university-rankings"
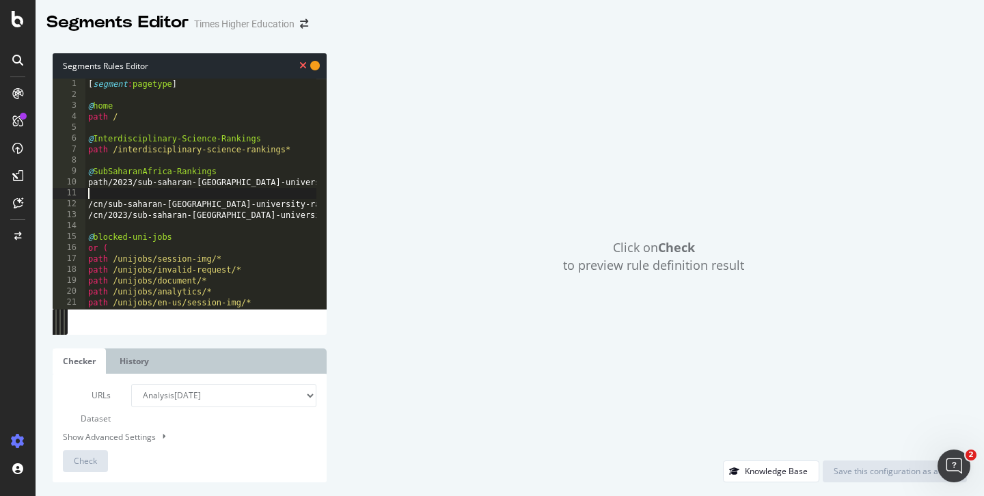
scroll to position [0, 0]
paste textarea "/sub-saharan-[GEOGRAPHIC_DATA]-university-rankings"
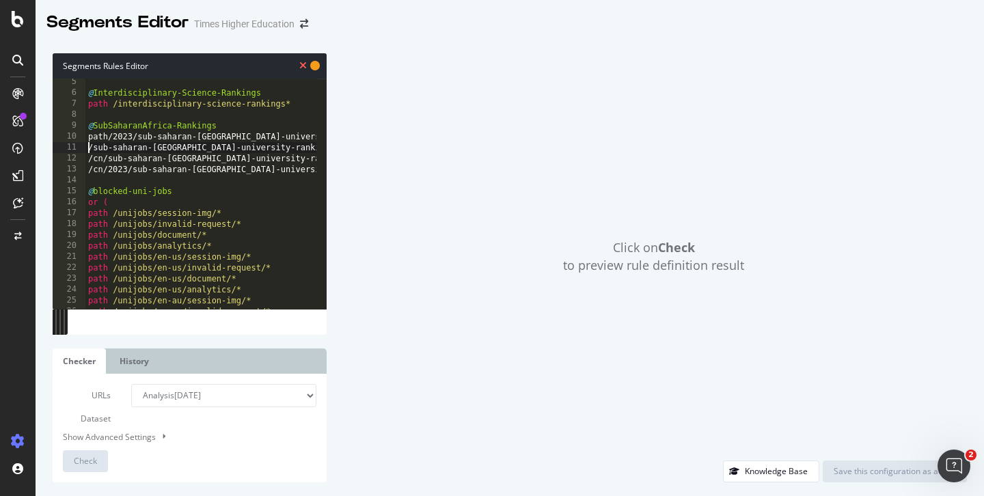
click at [90, 150] on div "@ Interdisciplinary-Science-Rankings path /interdisciplinary-science-rankings* …" at bounding box center [434, 198] width 699 height 242
click at [87, 141] on div "@ Interdisciplinary-Science-Rankings path /interdisciplinary-science-rankings* …" at bounding box center [434, 198] width 699 height 242
click at [90, 151] on div "@ Interdisciplinary-Science-Rankings path /interdisciplinary-science-rankings* …" at bounding box center [434, 198] width 699 height 242
click at [90, 164] on div "@ Interdisciplinary-Science-Rankings path /interdisciplinary-science-rankings* …" at bounding box center [434, 198] width 699 height 242
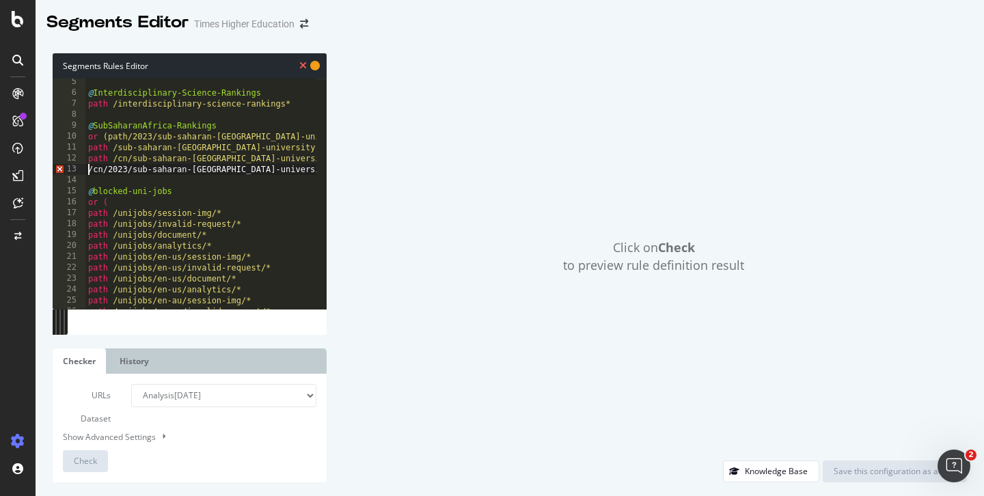
click at [89, 171] on div "@ Interdisciplinary-Science-Rankings path /interdisciplinary-science-rankings* …" at bounding box center [434, 198] width 699 height 242
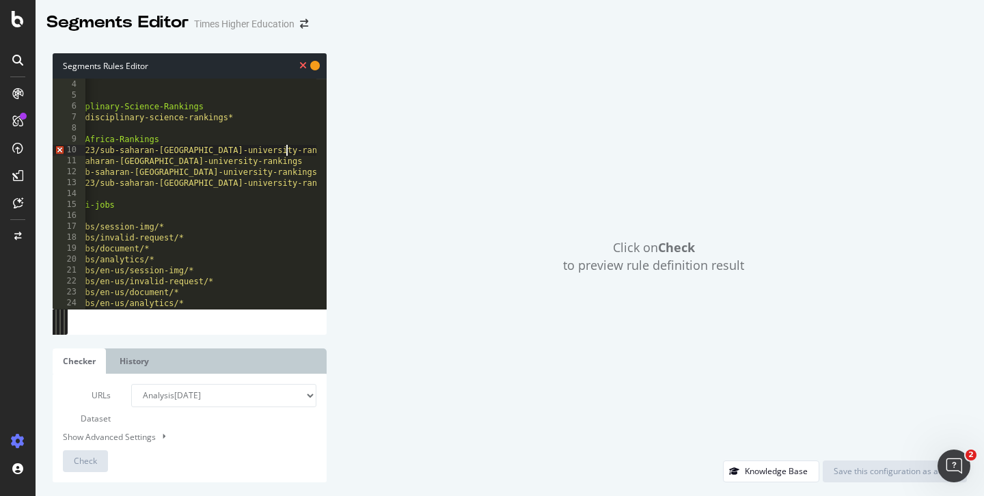
click at [287, 154] on div "@ home path / @ Interdisciplinary-Science-Rankings path /interdisciplinary-scie…" at bounding box center [377, 189] width 699 height 242
click at [250, 163] on div "@ home path / @ Interdisciplinary-Science-Rankings path /interdisciplinary-scie…" at bounding box center [377, 189] width 699 height 242
click at [263, 177] on div "@ home path / @ Interdisciplinary-Science-Rankings path /interdisciplinary-scie…" at bounding box center [377, 189] width 699 height 242
click at [287, 186] on div "@ home path / @ Interdisciplinary-Science-Rankings path /interdisciplinary-scie…" at bounding box center [377, 189] width 699 height 242
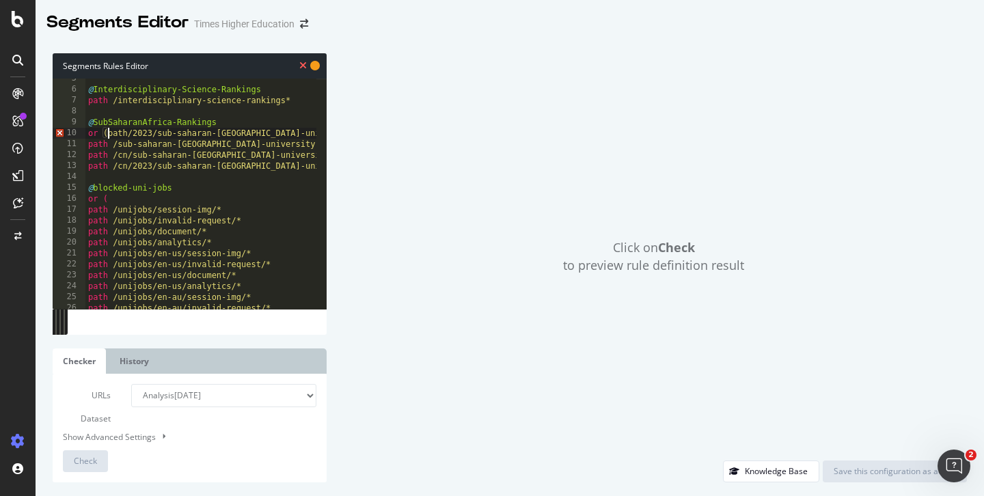
click at [108, 135] on div "@ Interdisciplinary-Science-Rankings path /interdisciplinary-science-rankings* …" at bounding box center [434, 194] width 699 height 242
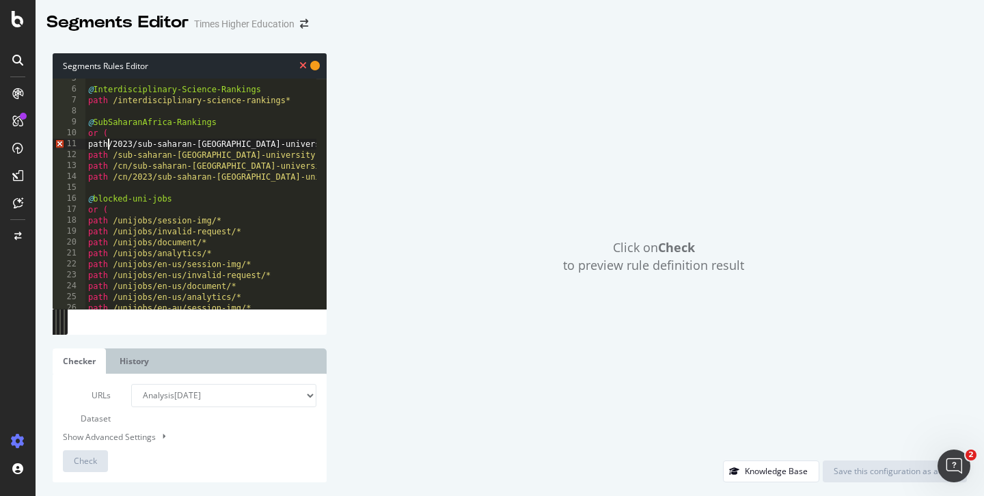
click at [110, 143] on div "@ Interdisciplinary-Science-Rankings path /interdisciplinary-science-rankings* …" at bounding box center [434, 194] width 699 height 242
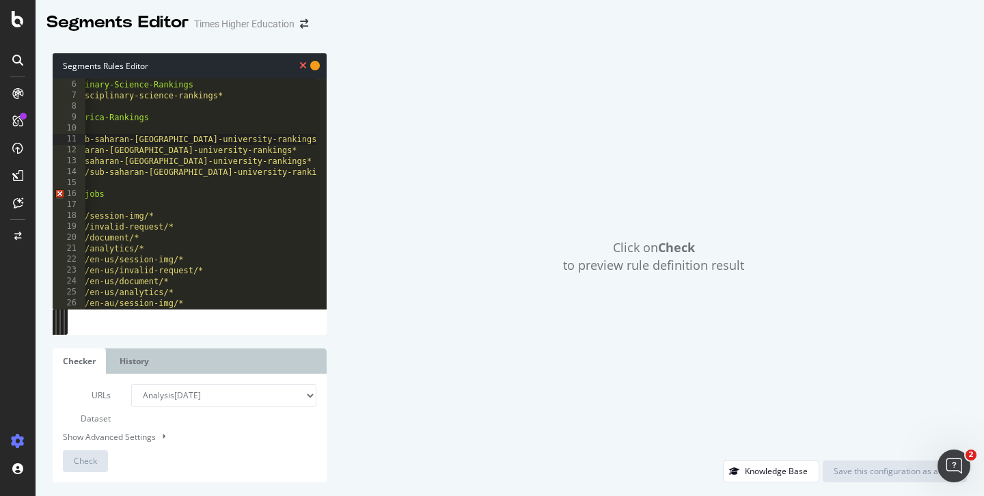
click at [281, 175] on div "@ Interdisciplinary-Science-Rankings path /interdisciplinary-science-rankings* …" at bounding box center [367, 189] width 699 height 242
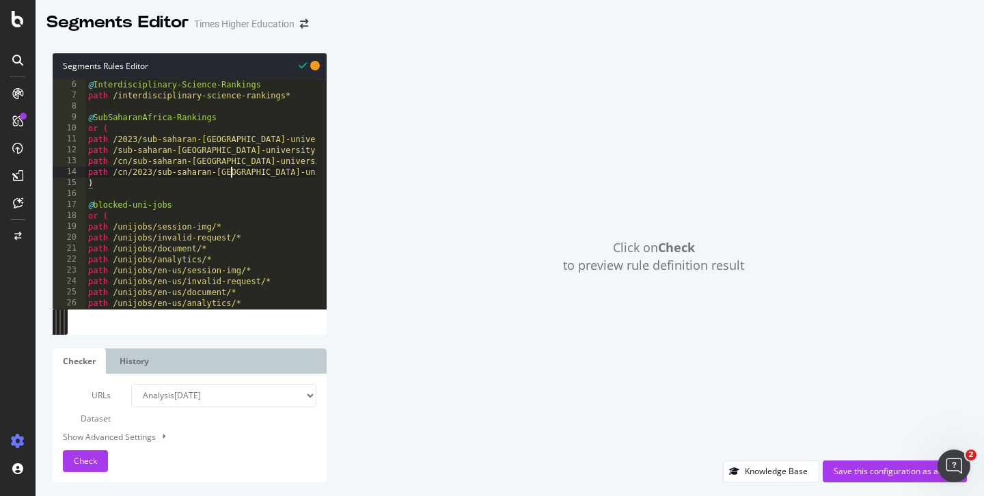
click at [232, 174] on div "@ Interdisciplinary-Science-Rankings path /interdisciplinary-science-rankings* …" at bounding box center [434, 189] width 699 height 242
type textarea "path /cn/2023/sub-saharan-[GEOGRAPHIC_DATA]-university-rankings*"
click at [244, 196] on div "@ Interdisciplinary-Science-Rankings path /interdisciplinary-science-rankings* …" at bounding box center [434, 189] width 699 height 242
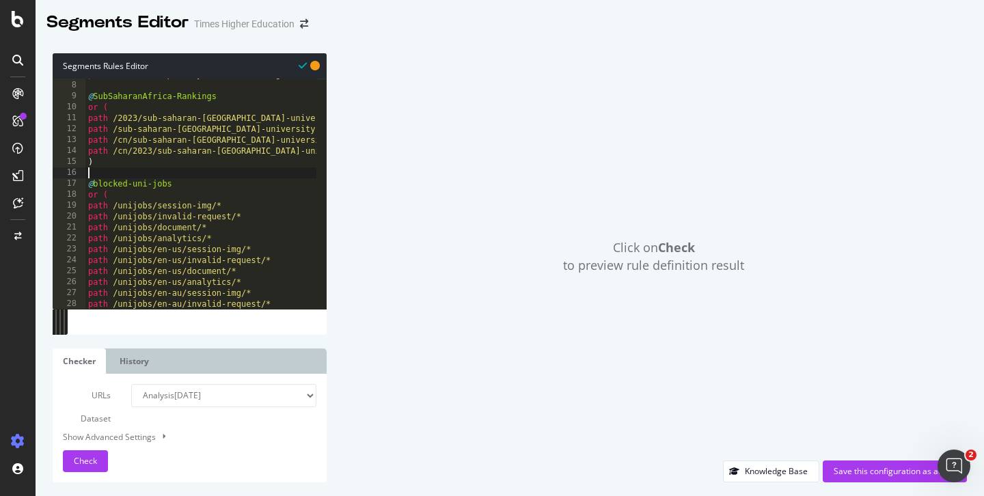
click at [222, 143] on div "path /interdisciplinary-science-rankings* @ [GEOGRAPHIC_DATA]-Rankings or ( pat…" at bounding box center [434, 190] width 699 height 242
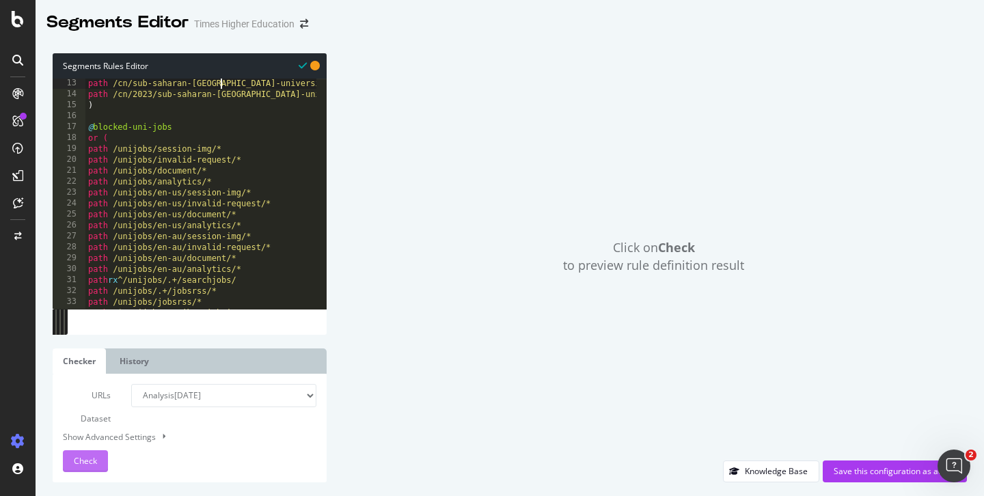
type textarea "path /cn/sub-saharan-[GEOGRAPHIC_DATA]-university-rankings*"
click at [81, 458] on span "Check" at bounding box center [85, 461] width 23 height 12
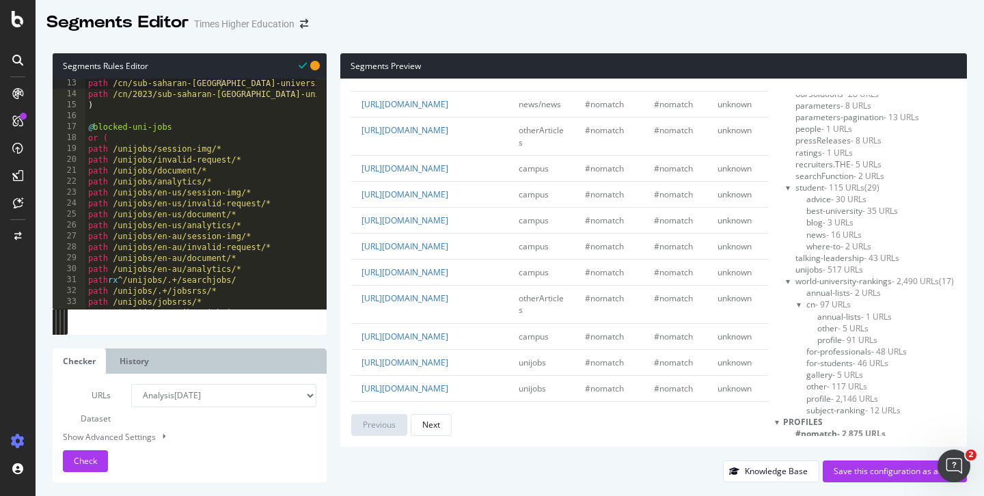
scroll to position [596, 0]
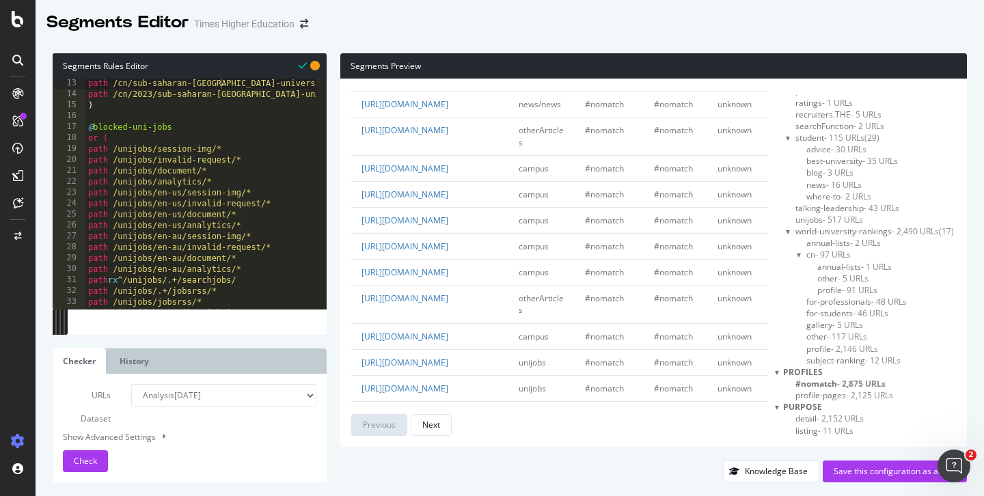
click at [165, 395] on select "Analysis [DATE] Analysis [DATE] Analysis [DATE] Analysis [DATE] Analysis [DATE]…" at bounding box center [223, 395] width 185 height 23
select select "urlList"
click at [131, 384] on select "Analysis [DATE] Analysis [DATE] Analysis [DATE] Analysis [DATE] Analysis [DATE]…" at bounding box center [223, 395] width 185 height 23
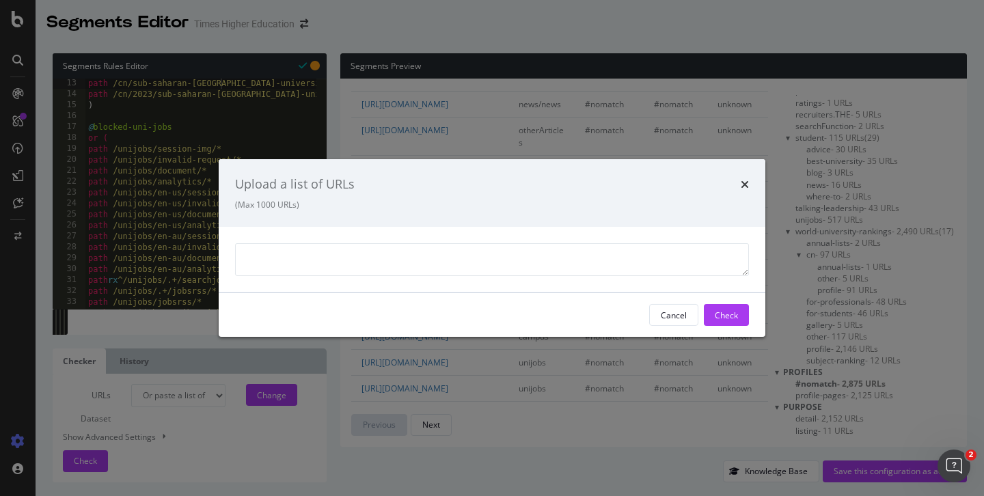
click at [258, 251] on textarea "modal" at bounding box center [492, 259] width 514 height 33
paste textarea "[URL][DOMAIN_NAME]"
click at [419, 266] on textarea "[URL][DOMAIN_NAME] [URL][DOMAIN_NAME]" at bounding box center [492, 259] width 514 height 33
type textarea "[URL][DOMAIN_NAME] [URL][DOMAIN_NAME]"
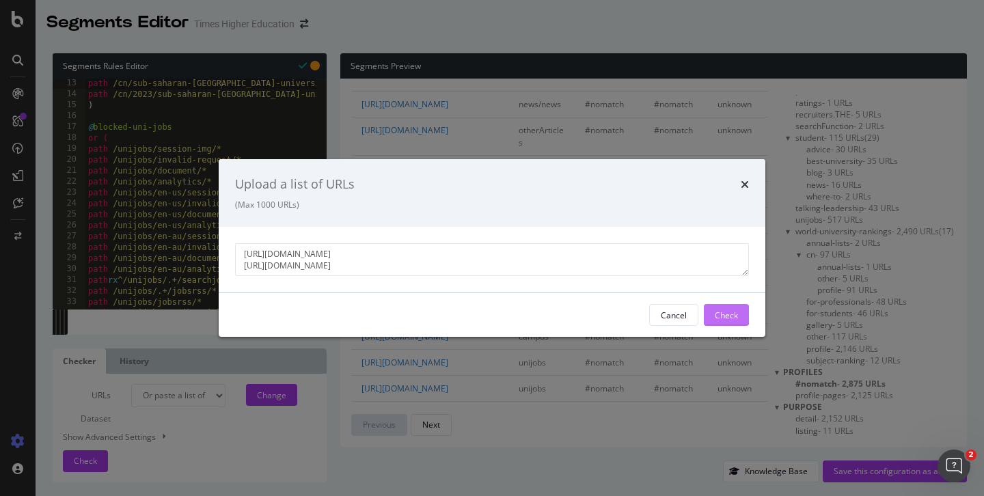
click at [721, 312] on div "Check" at bounding box center [726, 315] width 23 height 12
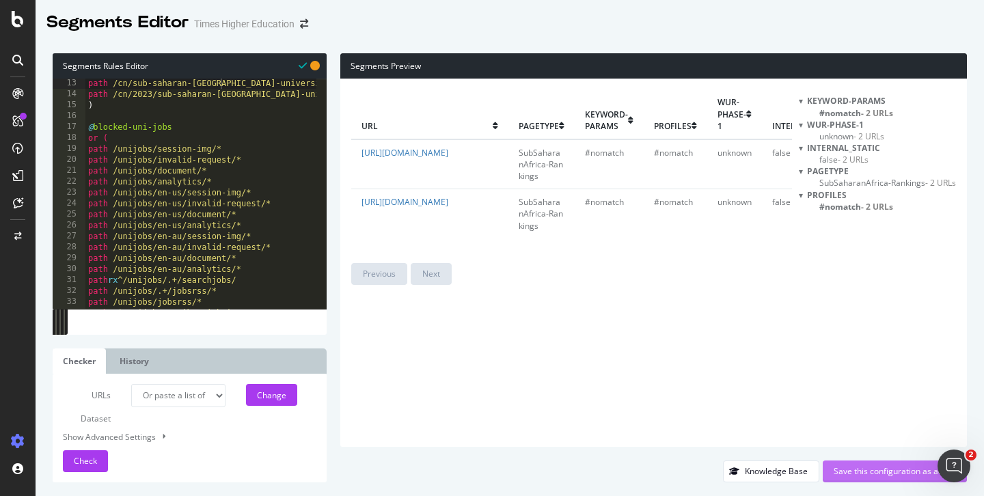
click at [866, 471] on div "Save this configuration as active" at bounding box center [895, 471] width 122 height 12
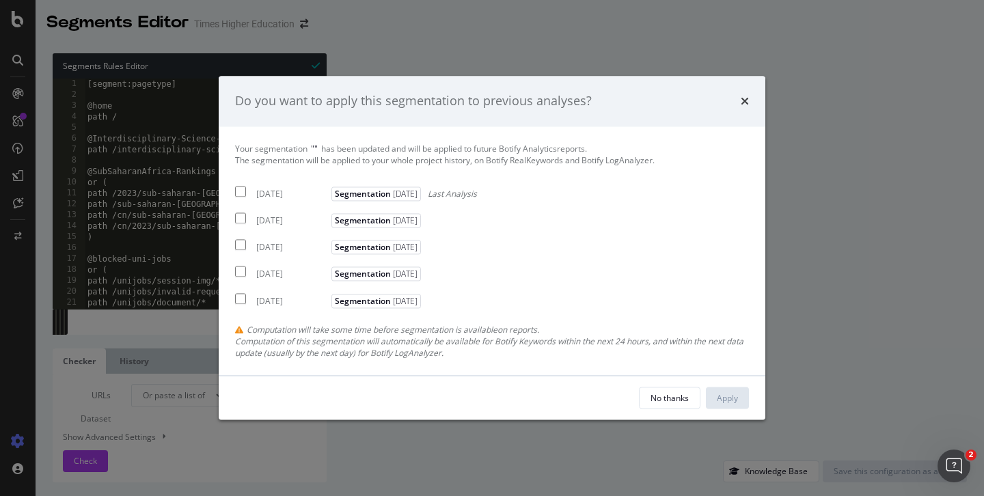
click at [241, 189] on input "modal" at bounding box center [240, 191] width 11 height 11
checkbox input "true"
click at [237, 219] on input "modal" at bounding box center [240, 218] width 11 height 11
checkbox input "true"
click at [238, 249] on input "modal" at bounding box center [240, 245] width 11 height 11
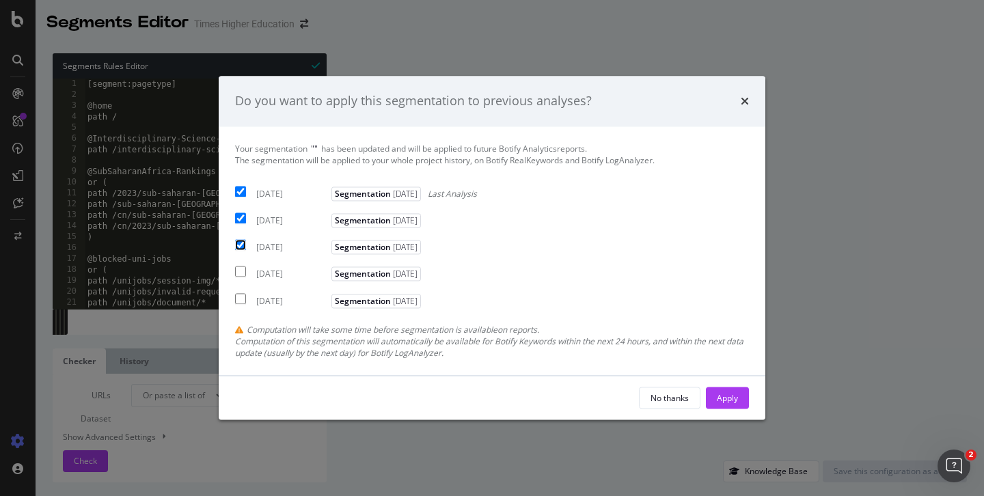
checkbox input "true"
click at [730, 396] on div "Apply" at bounding box center [727, 398] width 21 height 12
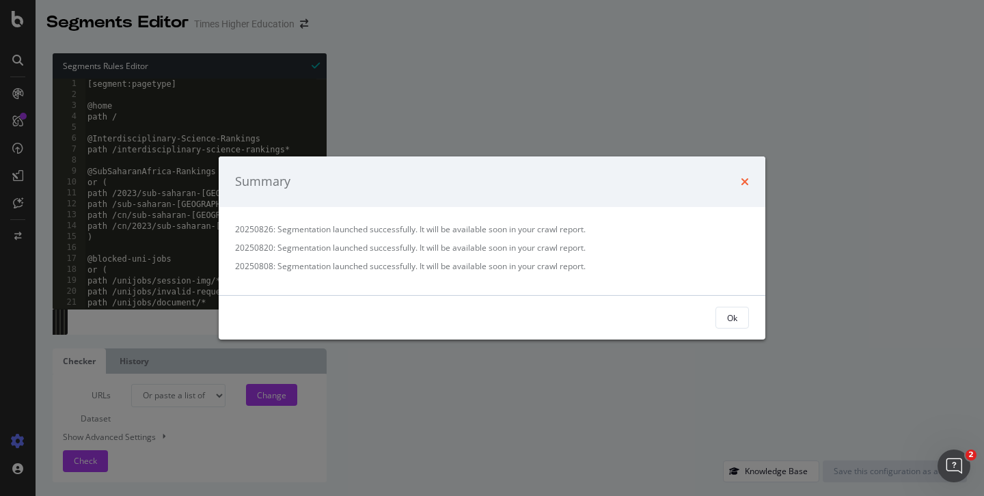
click at [746, 178] on icon "times" at bounding box center [745, 181] width 8 height 11
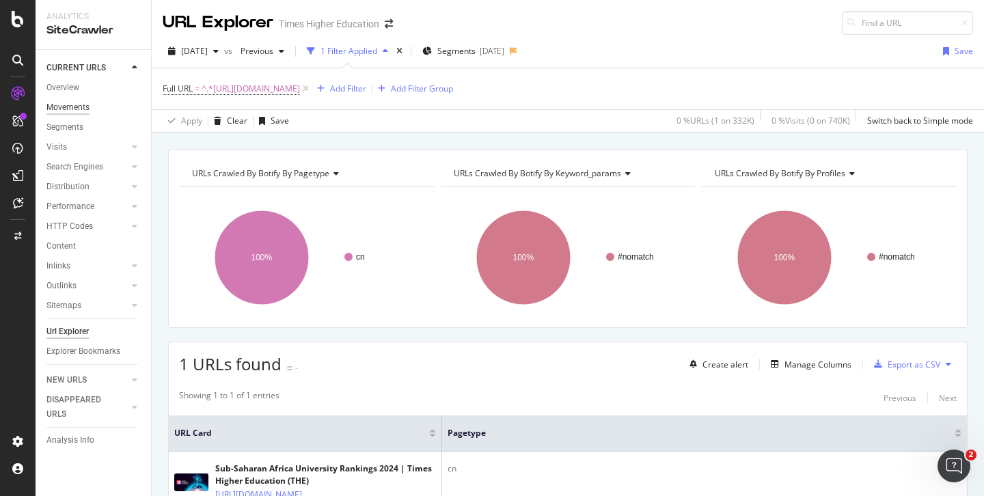
click at [81, 106] on div "Movements" at bounding box center [67, 107] width 43 height 14
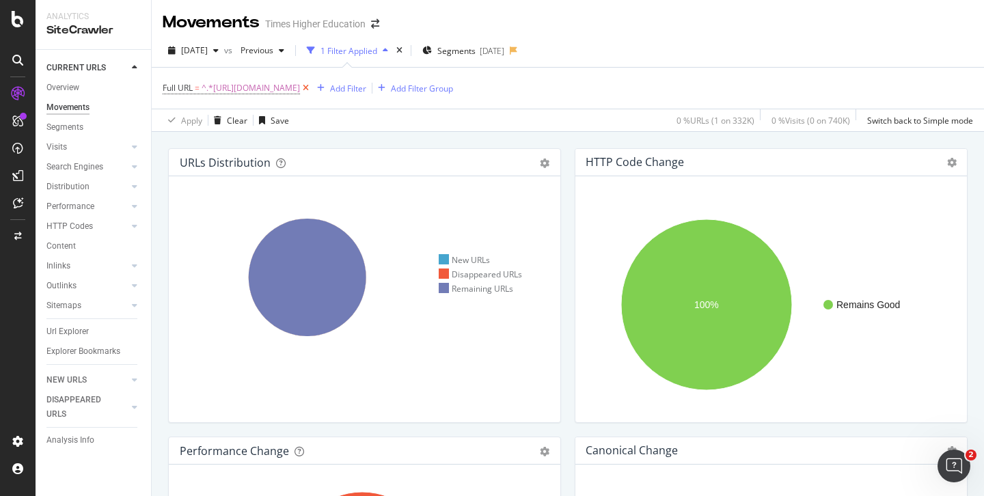
click at [312, 89] on icon at bounding box center [306, 88] width 12 height 14
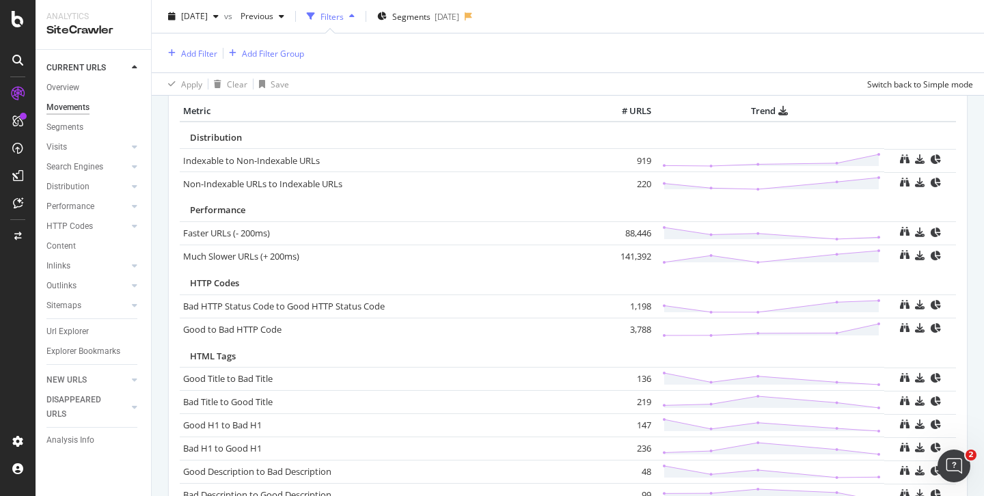
scroll to position [669, 0]
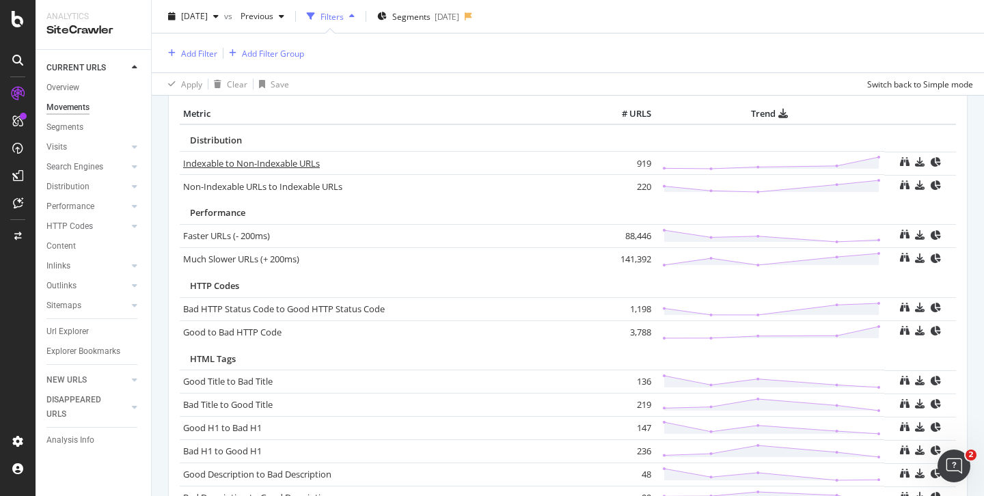
click at [258, 166] on link "Indexable to Non-Indexable URLs" at bounding box center [251, 163] width 137 height 12
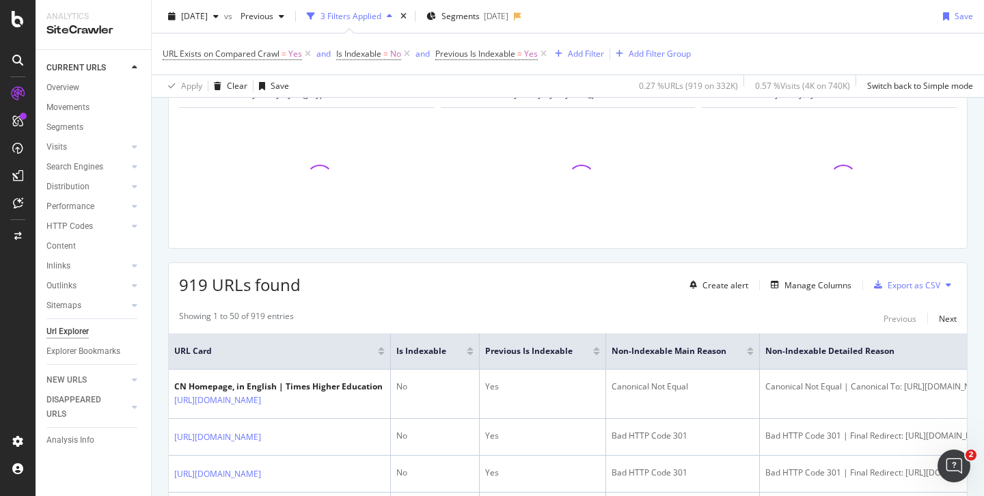
scroll to position [82, 0]
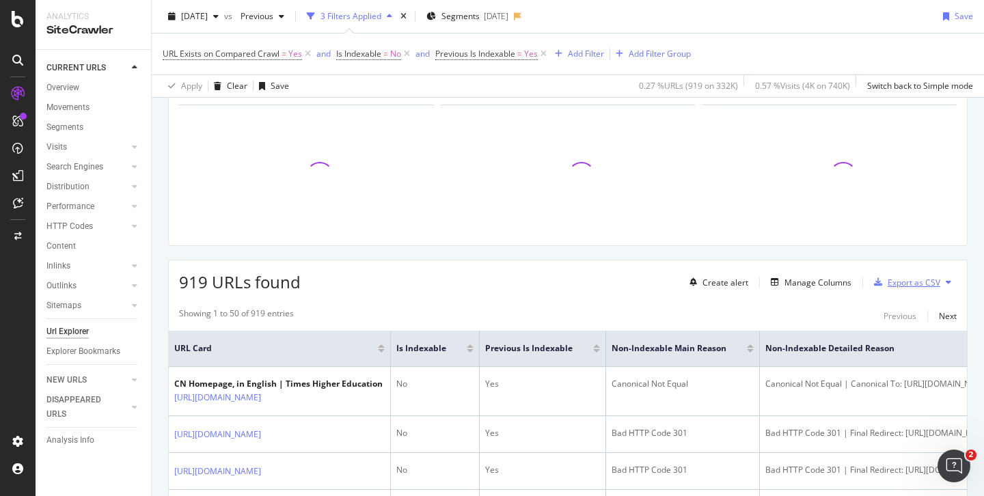
click at [901, 281] on div "Export as CSV" at bounding box center [914, 283] width 53 height 12
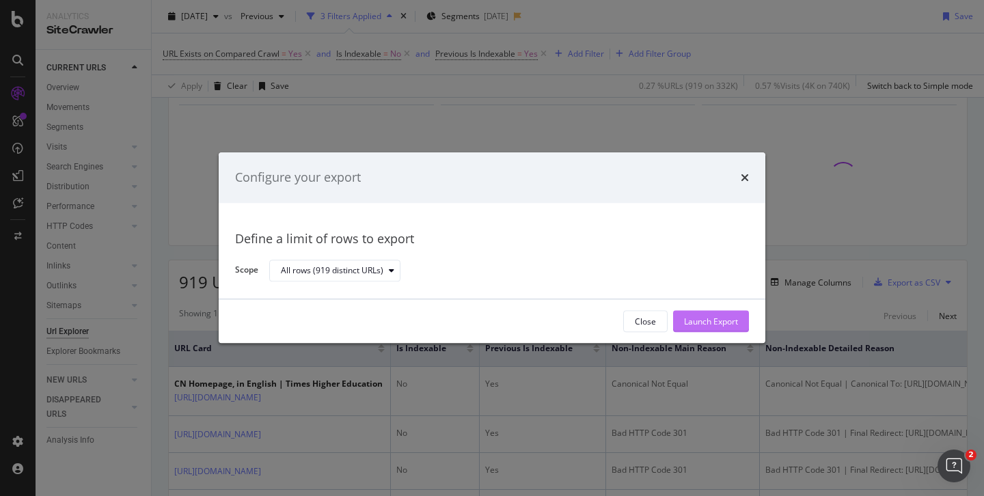
click at [697, 325] on div "Launch Export" at bounding box center [711, 322] width 54 height 12
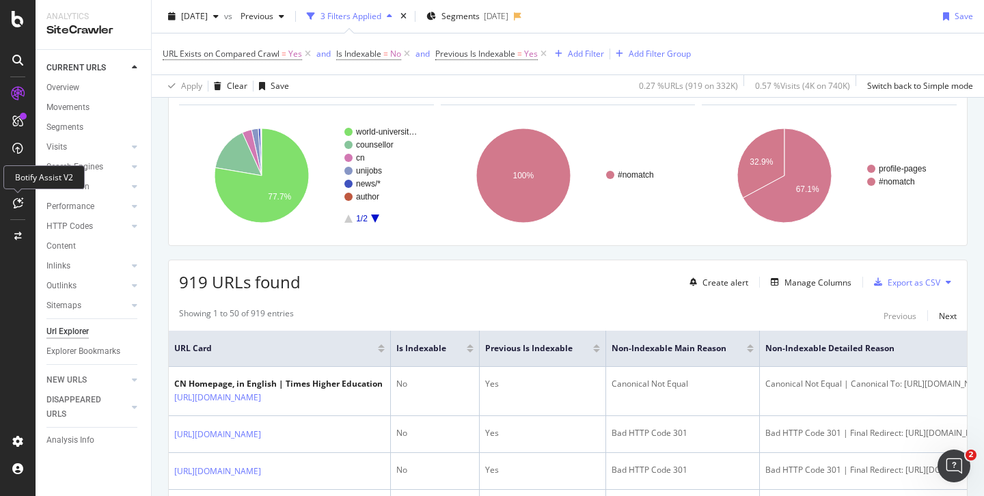
click at [14, 202] on icon at bounding box center [18, 202] width 10 height 11
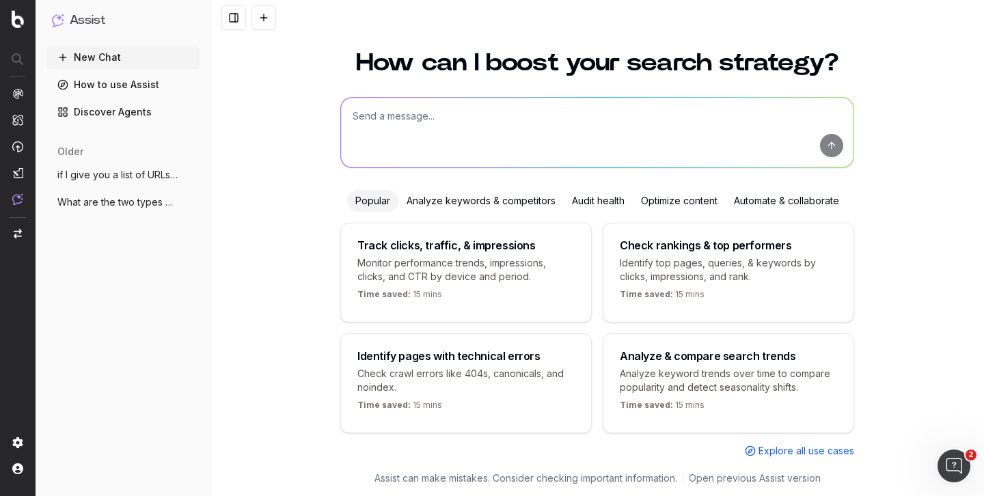
scroll to position [34, 0]
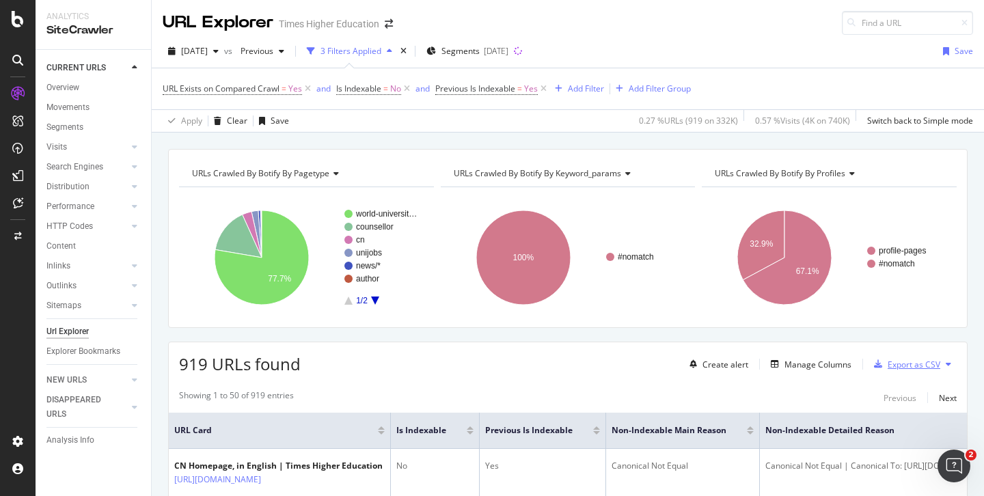
click at [903, 366] on div "Export as CSV" at bounding box center [914, 365] width 53 height 12
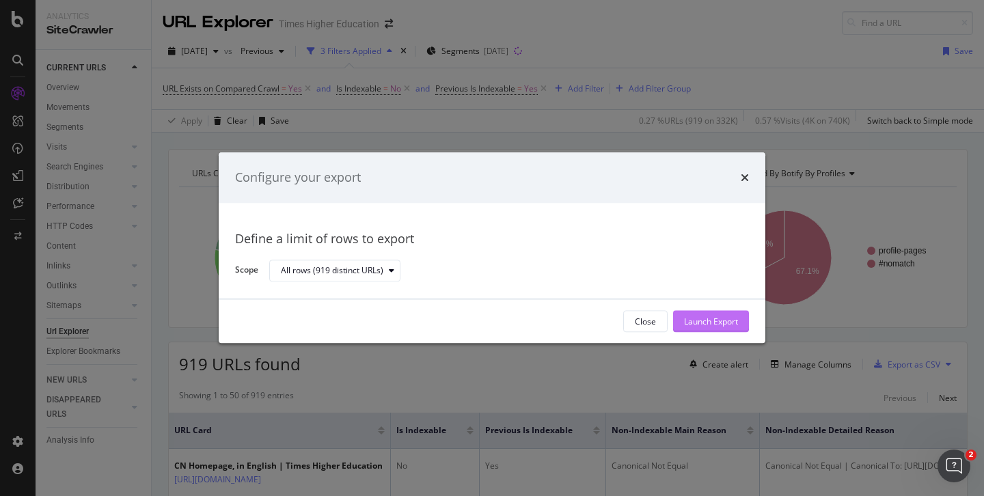
click at [694, 320] on div "Launch Export" at bounding box center [711, 322] width 54 height 12
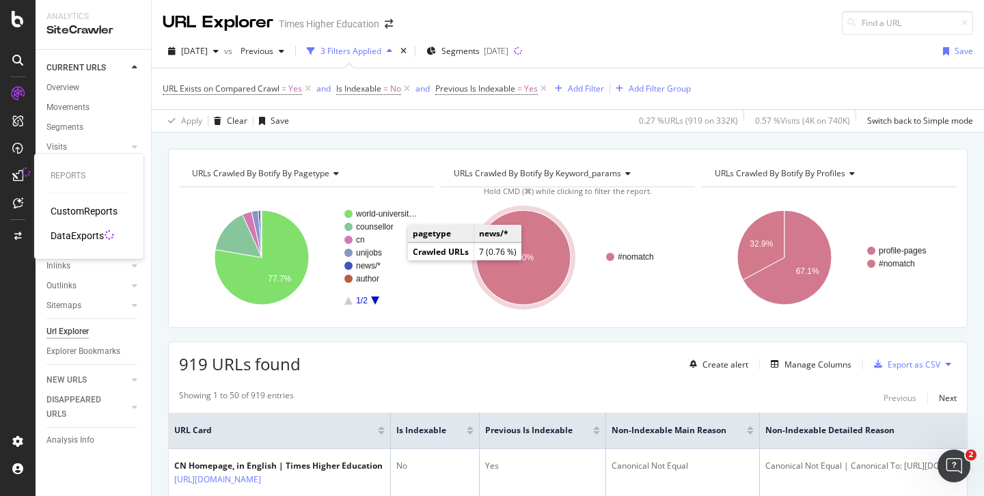
click at [79, 232] on div "DataExports" at bounding box center [77, 236] width 53 height 14
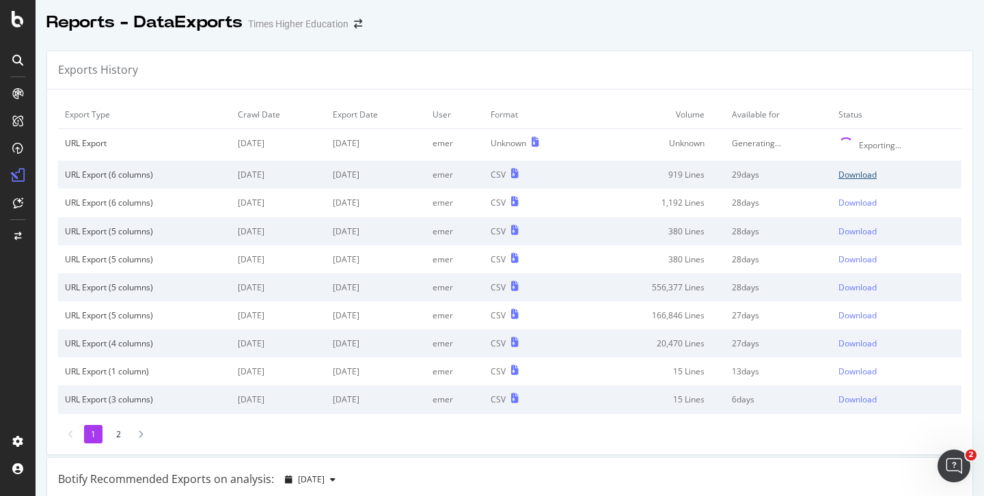
click at [840, 176] on div "Download" at bounding box center [857, 175] width 38 height 12
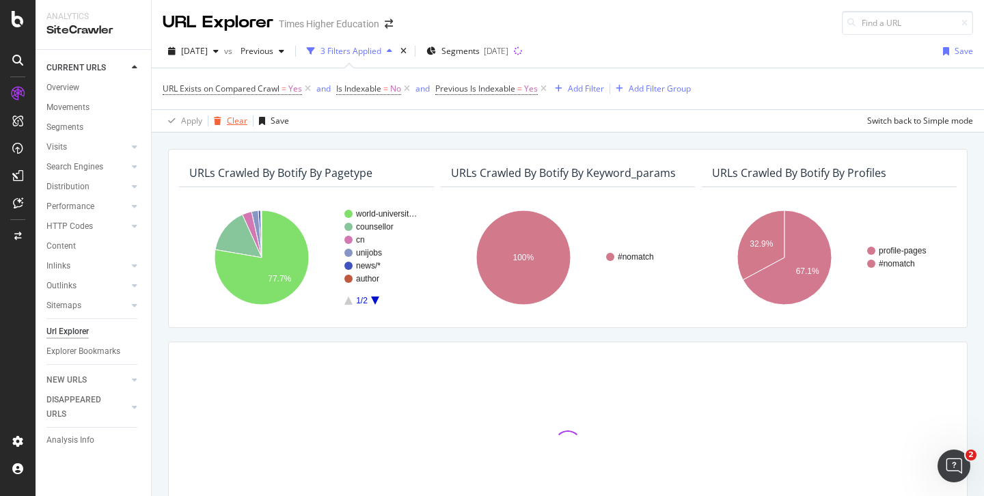
click at [74, 109] on div "Movements" at bounding box center [67, 107] width 43 height 14
click at [72, 109] on div "Movements" at bounding box center [67, 107] width 43 height 14
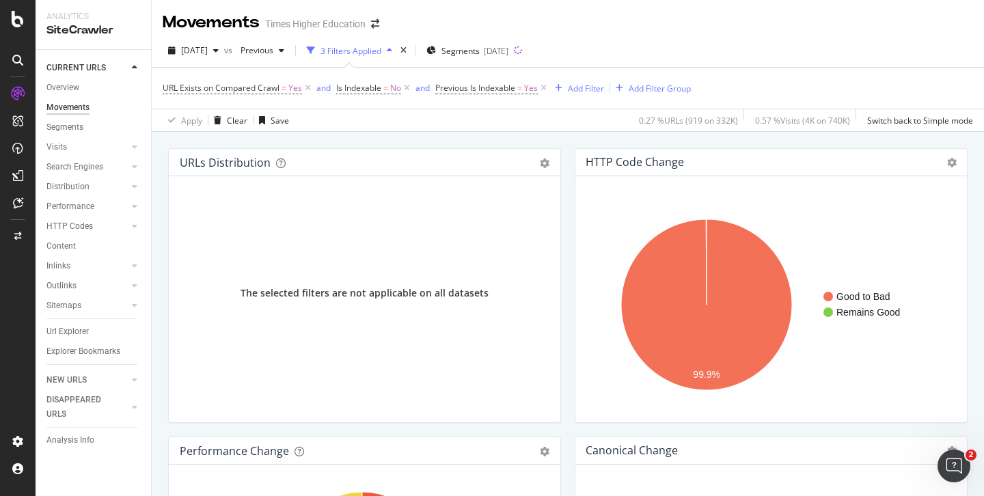
click at [70, 109] on div "Movements" at bounding box center [67, 107] width 43 height 14
